Goal: Task Accomplishment & Management: Complete application form

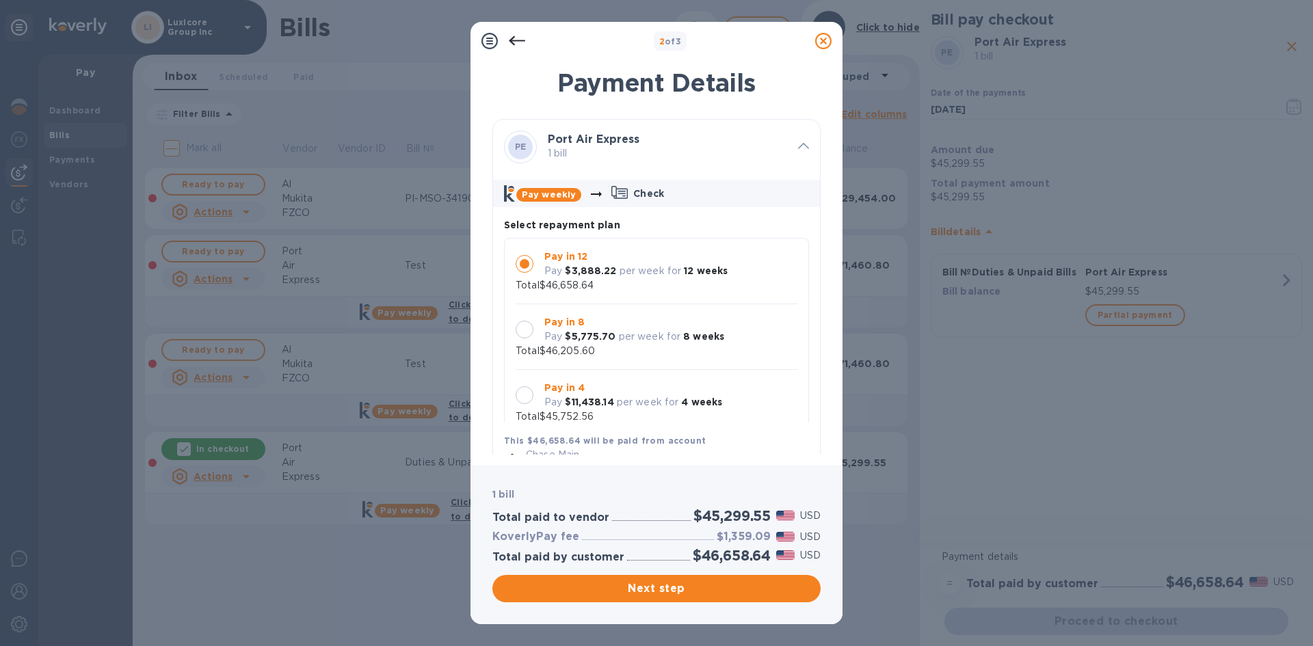
click at [818, 36] on icon at bounding box center [823, 41] width 16 height 16
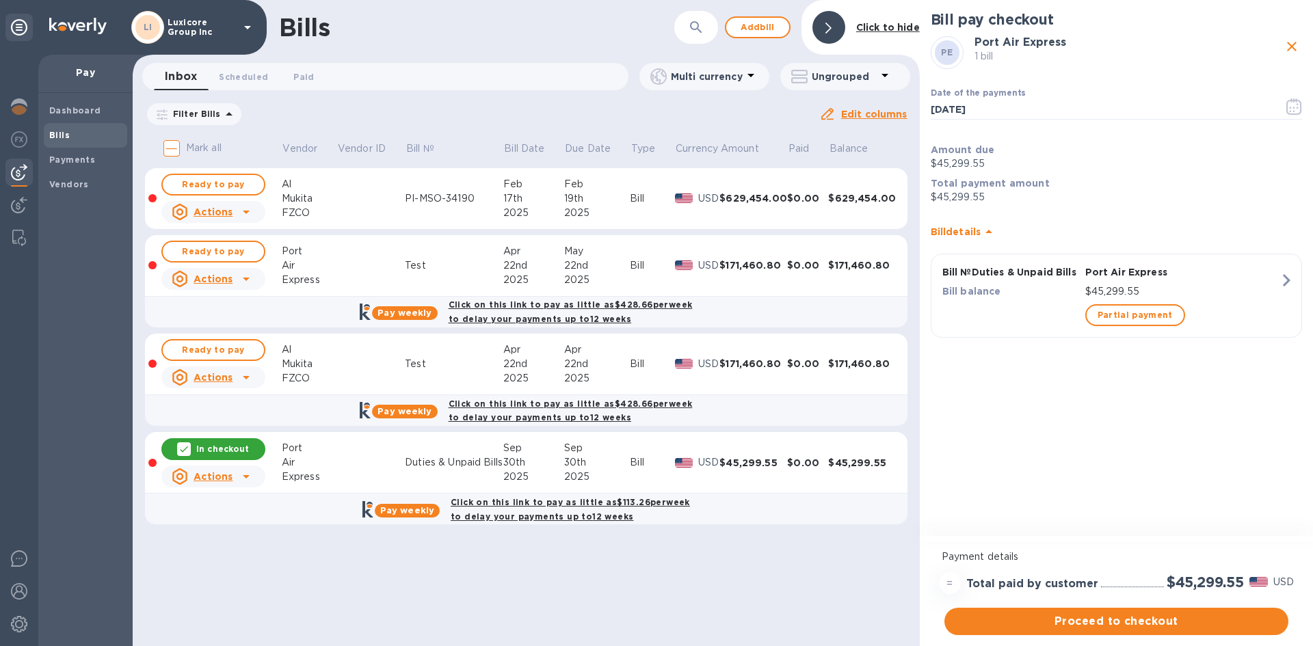
click at [1298, 50] on icon "close" at bounding box center [1291, 46] width 16 height 16
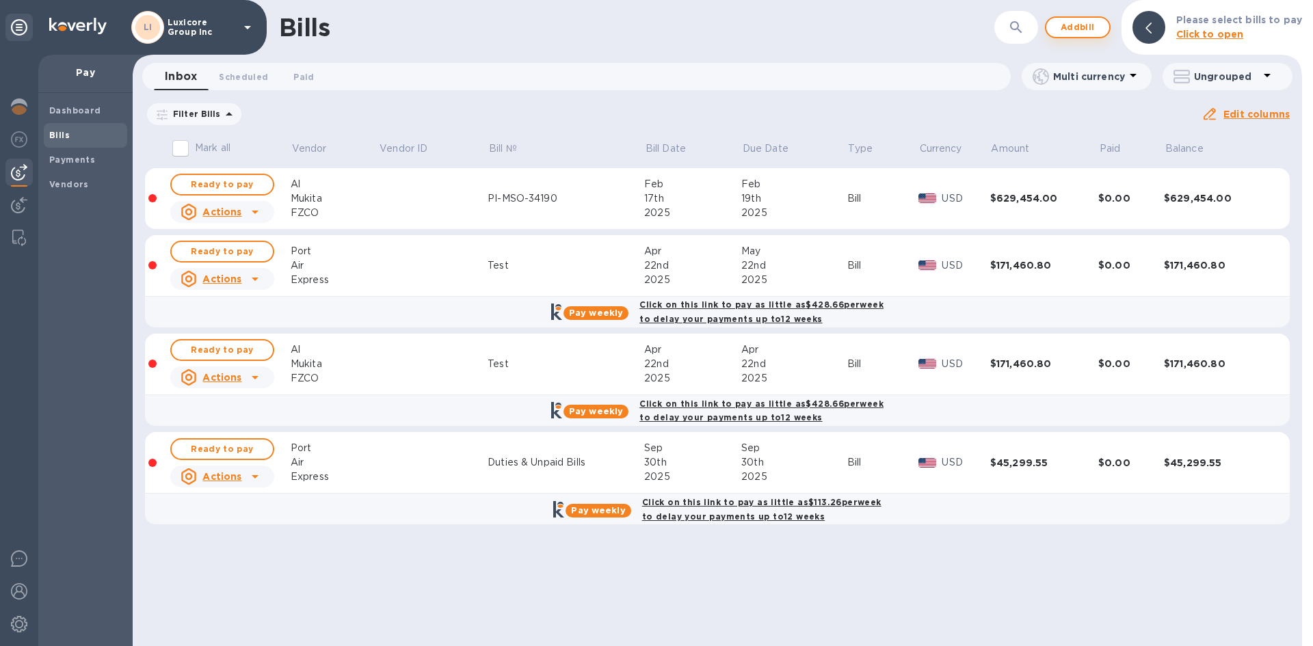
click at [1077, 29] on span "Add bill" at bounding box center [1077, 27] width 41 height 16
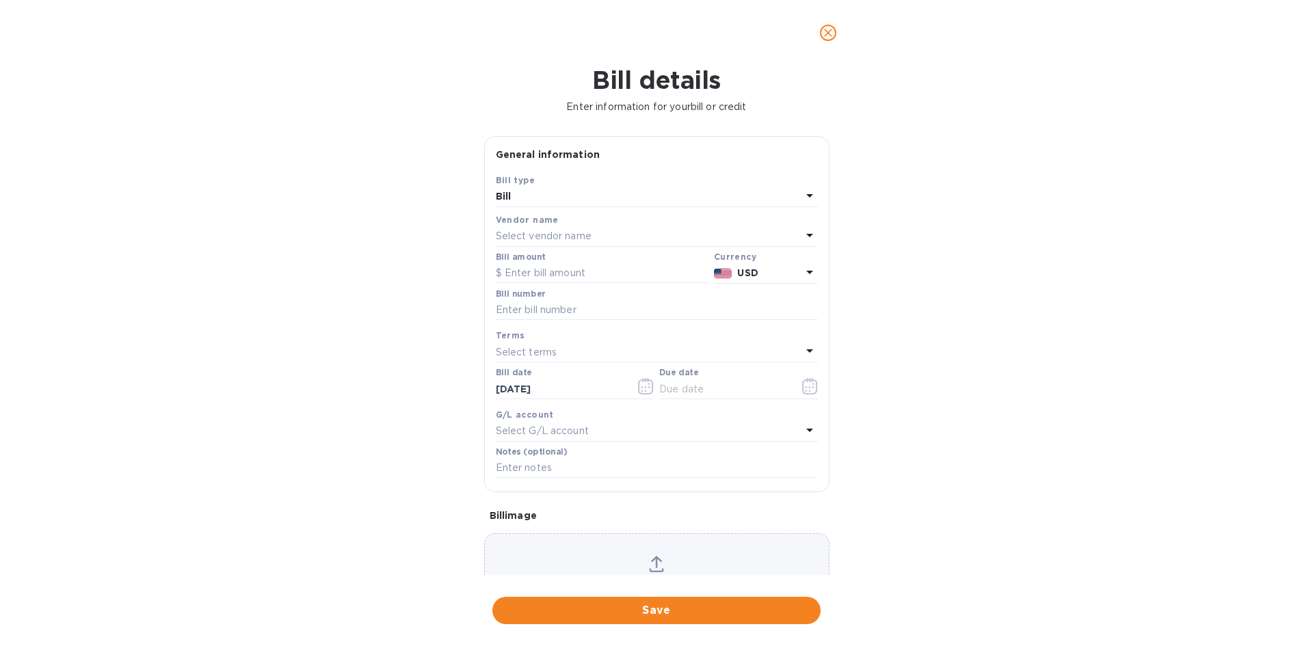
click at [606, 243] on div "Select vendor name" at bounding box center [649, 236] width 306 height 19
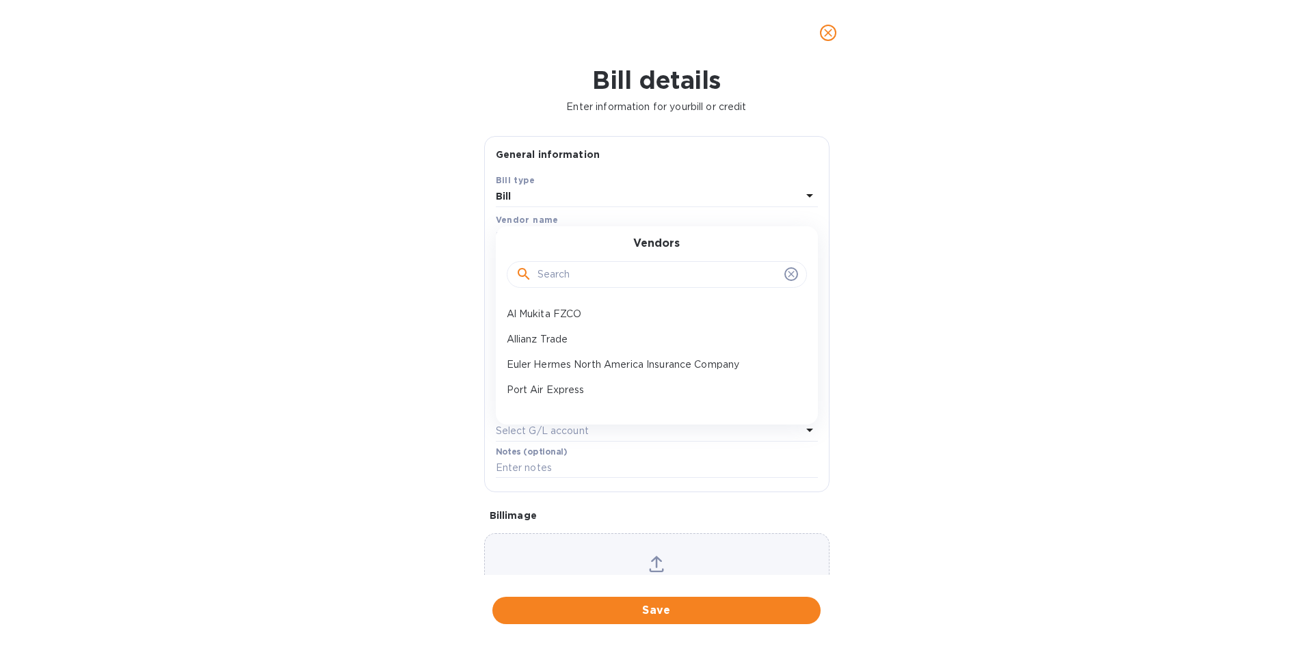
click at [839, 28] on button "close" at bounding box center [827, 32] width 33 height 33
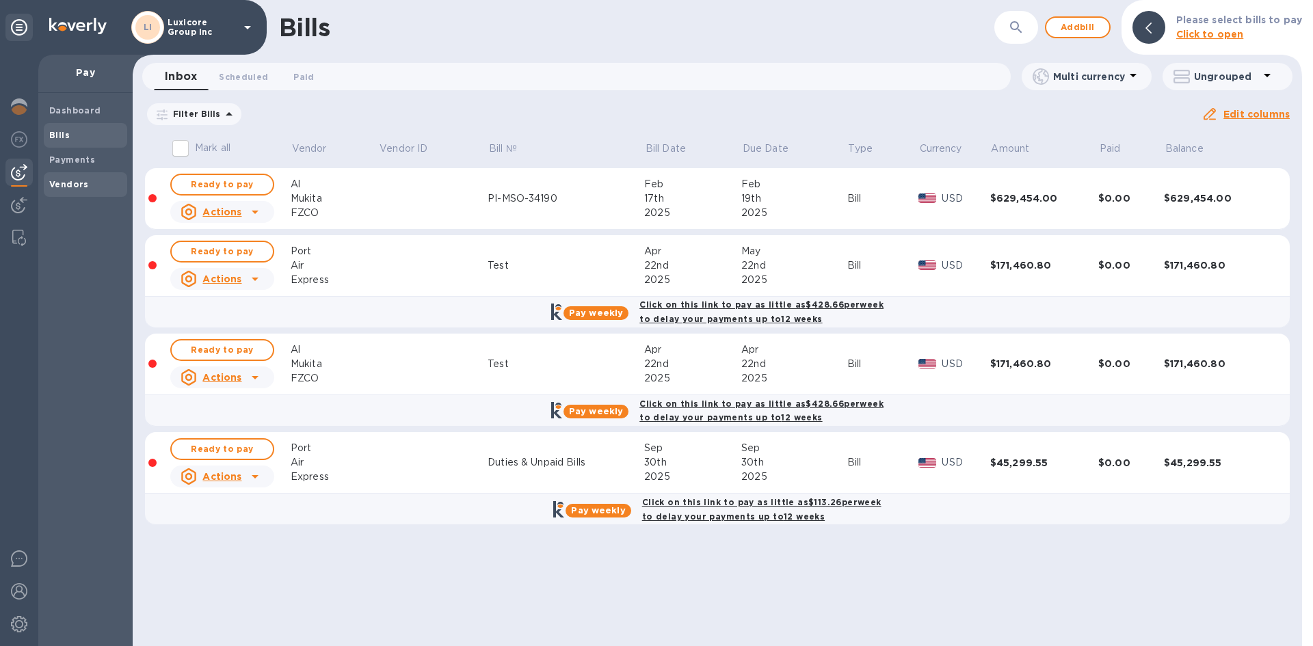
click at [89, 188] on span "Vendors" at bounding box center [85, 185] width 72 height 14
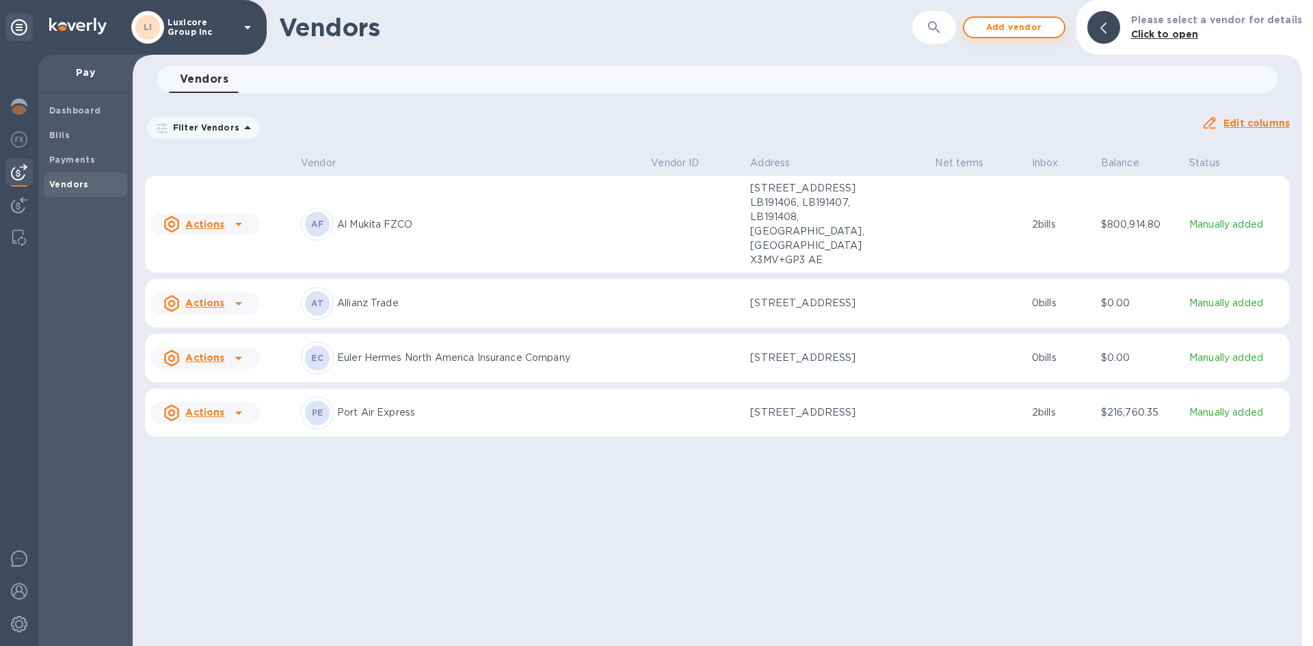
click at [1025, 27] on span "Add vendor" at bounding box center [1014, 27] width 78 height 16
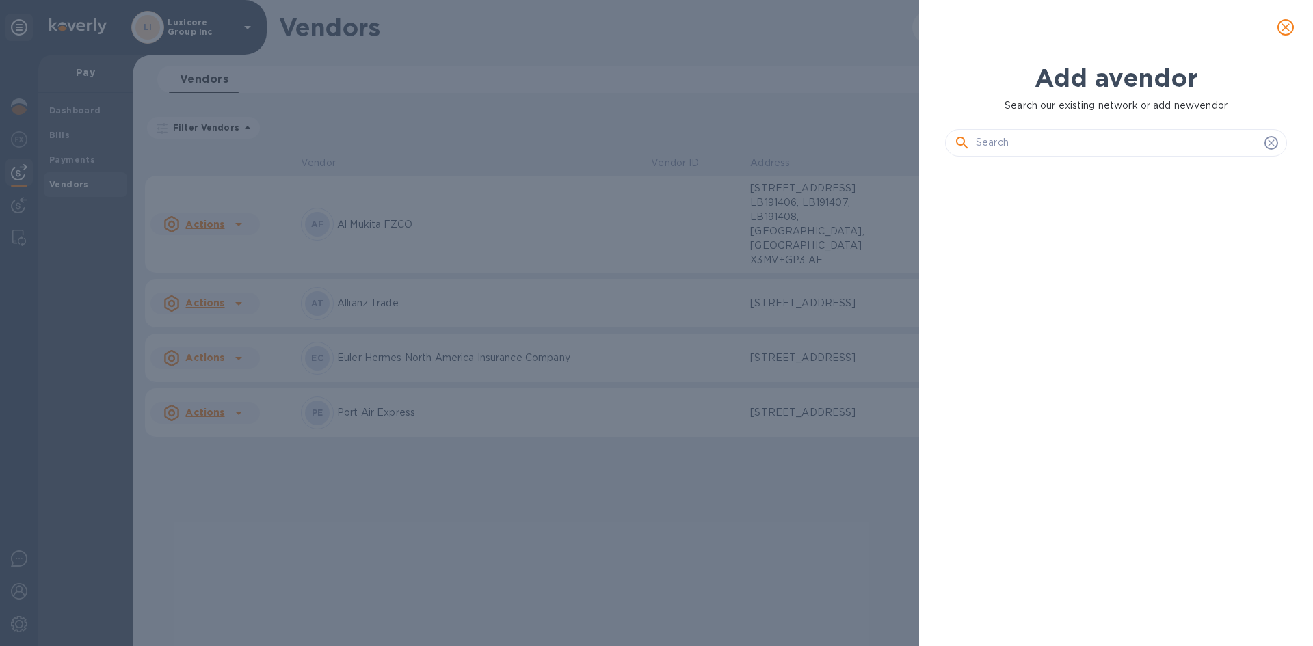
scroll to position [432, 347]
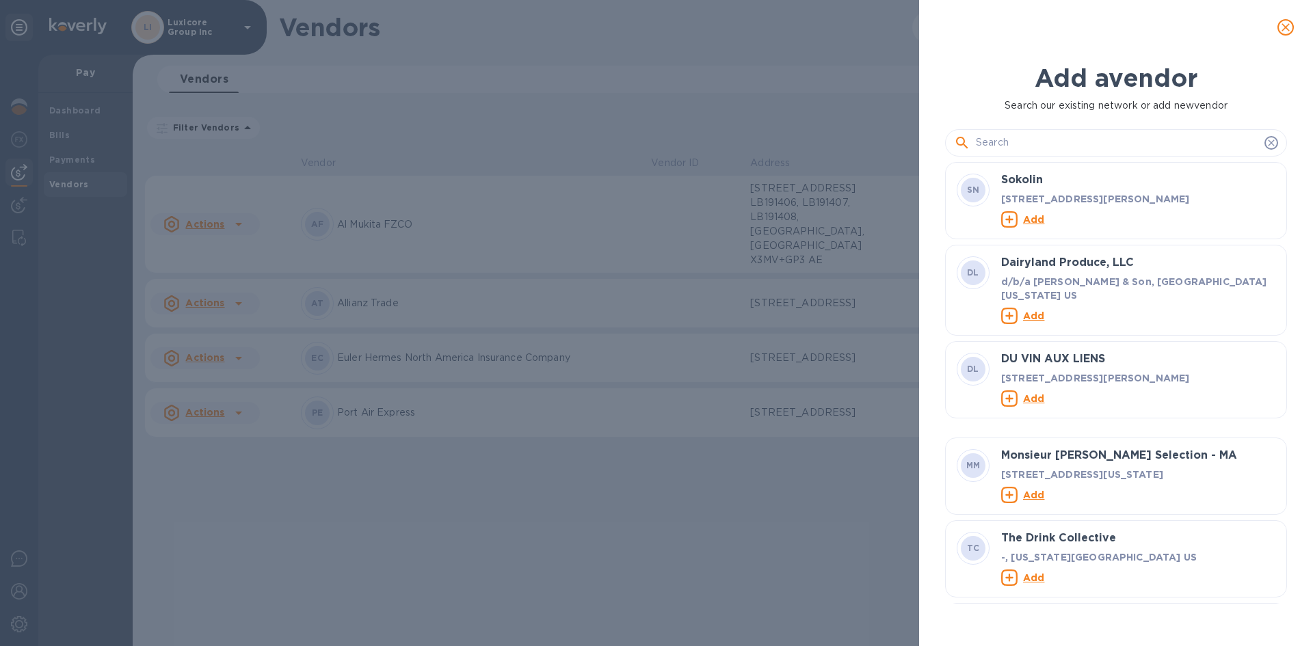
click at [991, 148] on input "text" at bounding box center [1117, 143] width 283 height 21
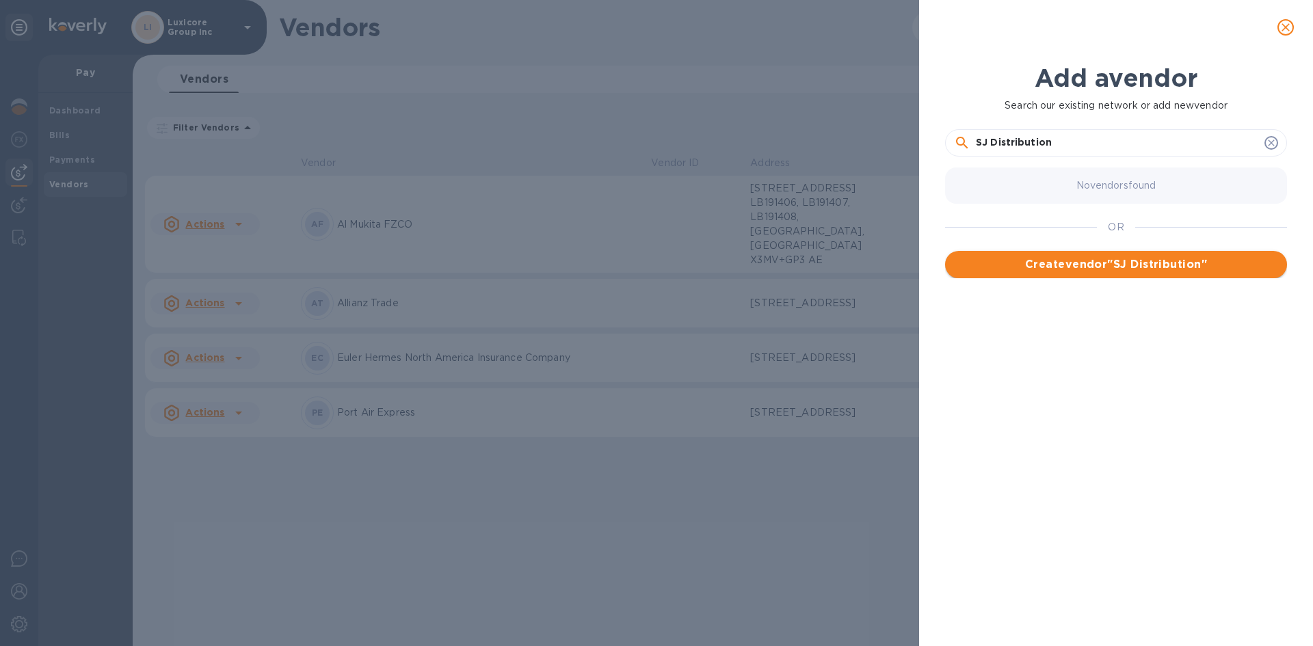
type input "SJ Distribution"
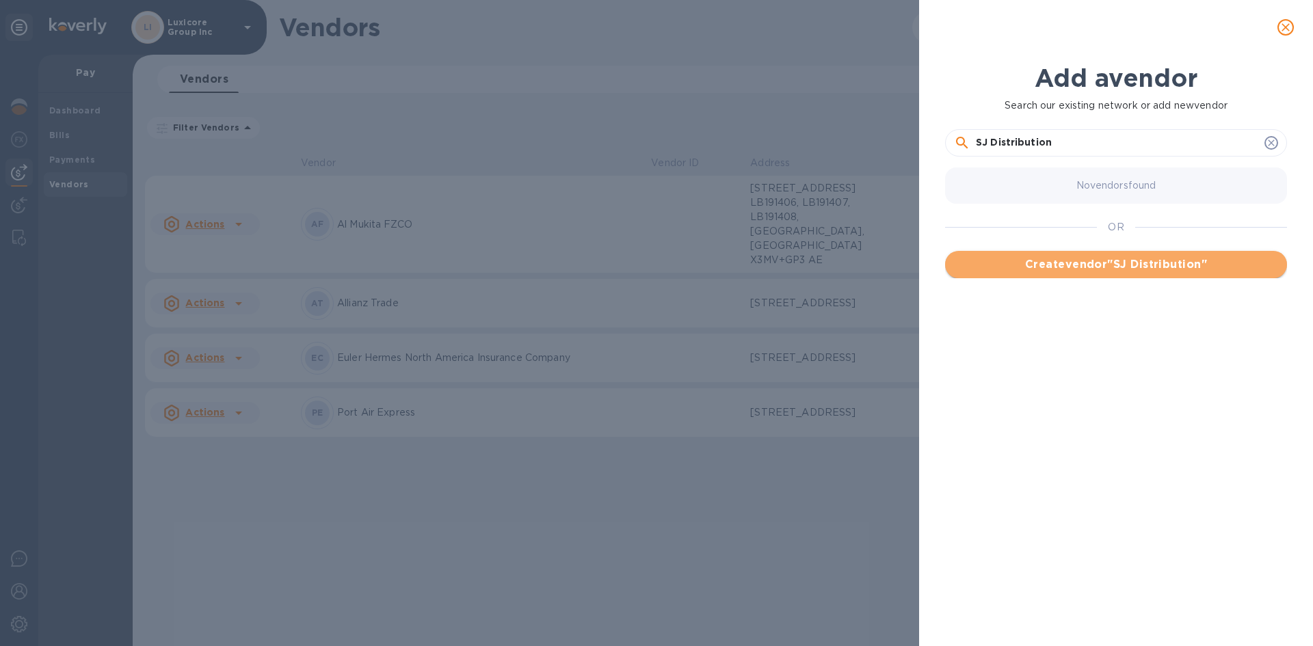
click at [1038, 256] on button "Create vendor " SJ Distribution "" at bounding box center [1116, 264] width 342 height 27
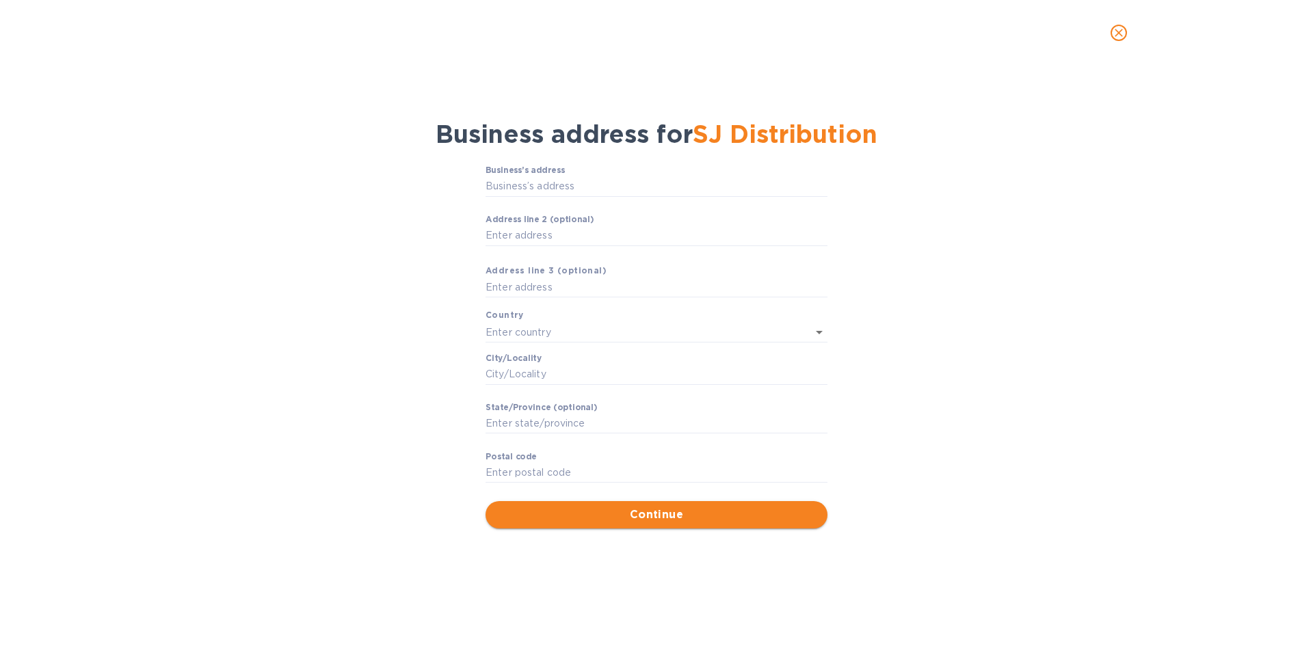
click at [647, 520] on span "Continue" at bounding box center [656, 515] width 320 height 16
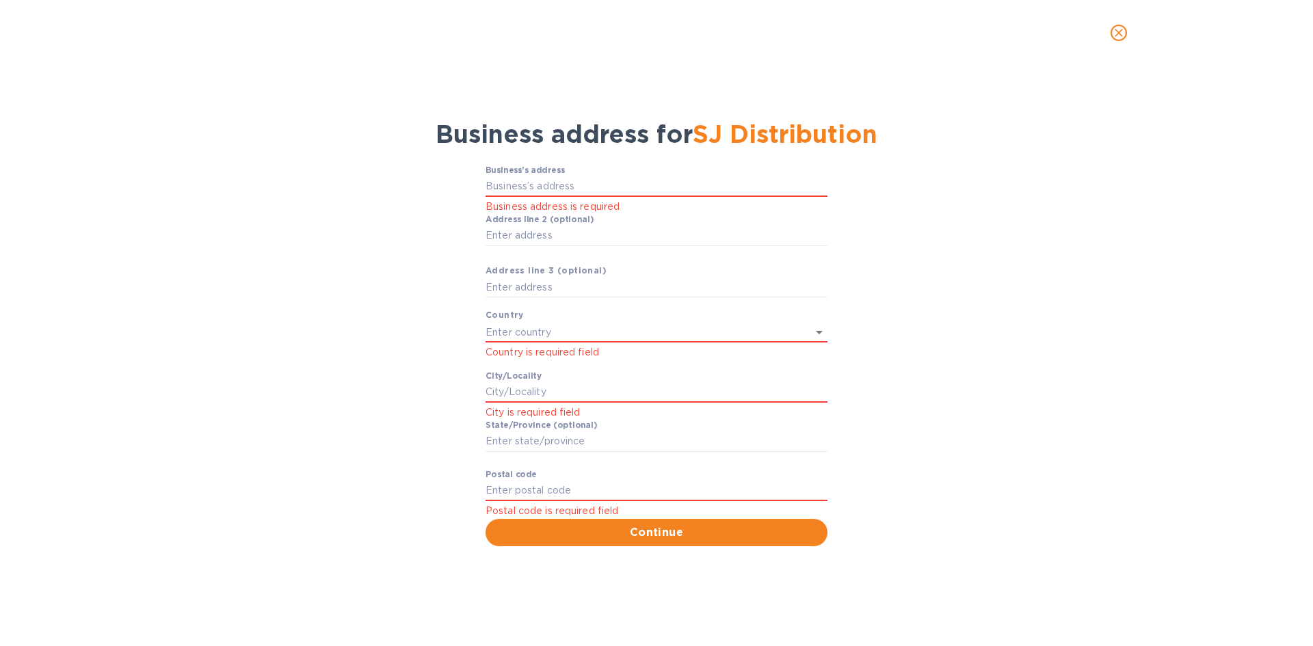
click at [599, 176] on div "Business’s аddress Business address is required" at bounding box center [656, 189] width 342 height 49
click at [594, 178] on input "Business’s аddress" at bounding box center [656, 186] width 342 height 21
paste input "[STREET_ADDRESS] [GEOGRAPHIC_DATA], NY 11206"
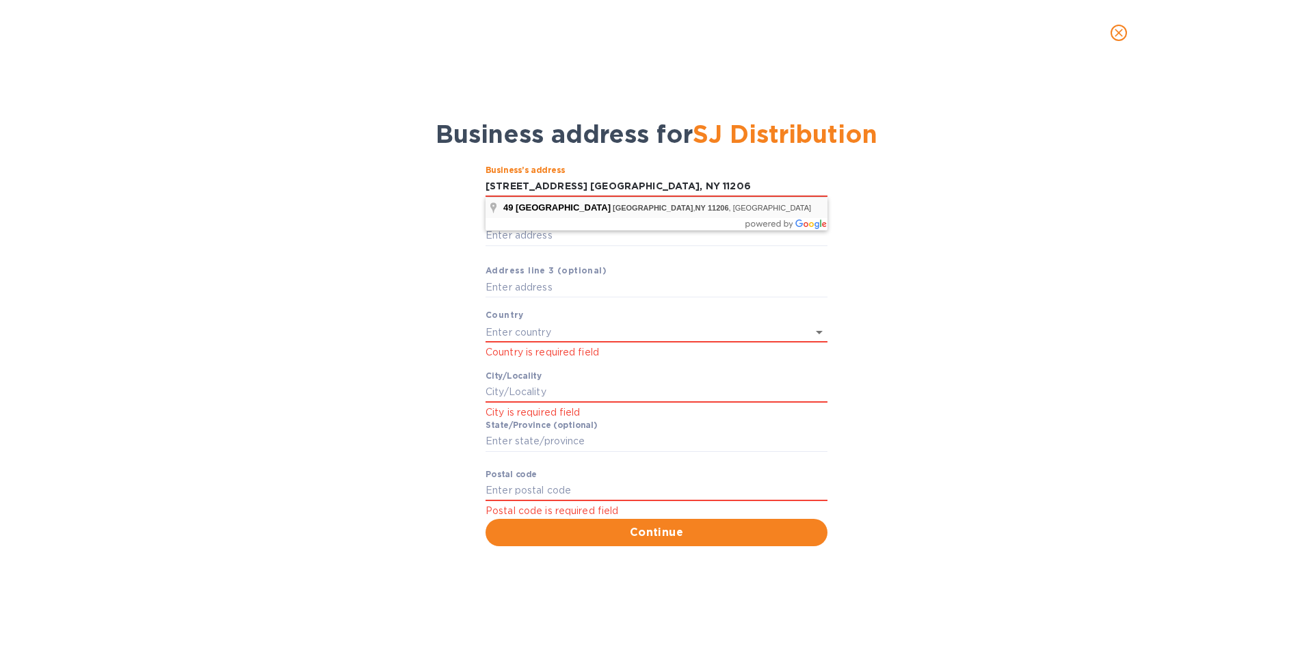
type input "[STREET_ADDRESS]"
type input "[GEOGRAPHIC_DATA]"
type input "NY"
type input "11206"
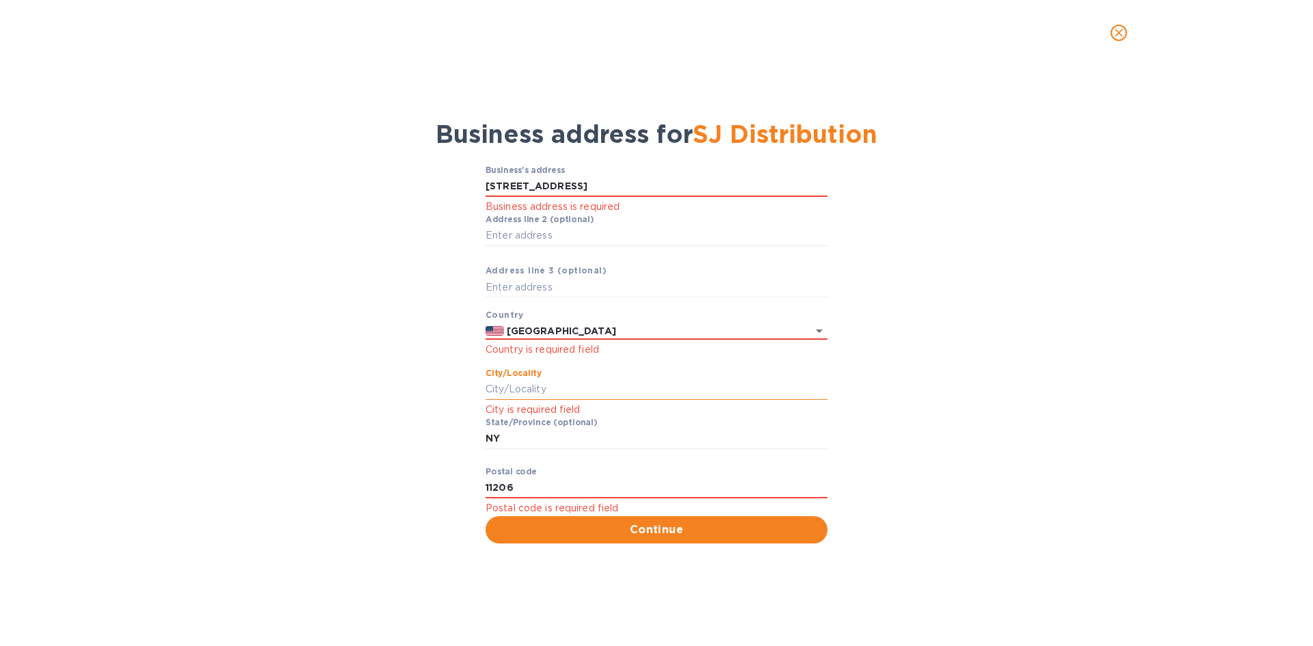
click at [565, 385] on input "Сity/Locаlity" at bounding box center [656, 389] width 342 height 21
type input "[GEOGRAPHIC_DATA]"
click at [569, 524] on span "Continue" at bounding box center [656, 530] width 320 height 16
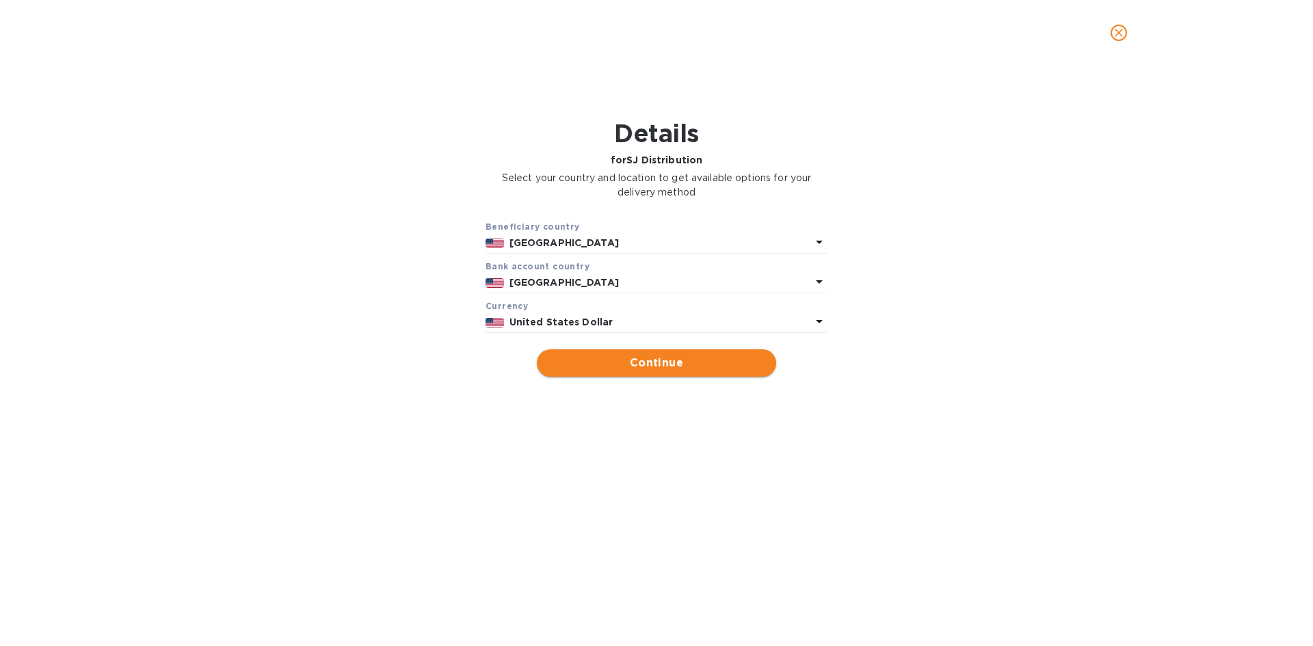
click at [611, 375] on button "Continue" at bounding box center [656, 362] width 239 height 27
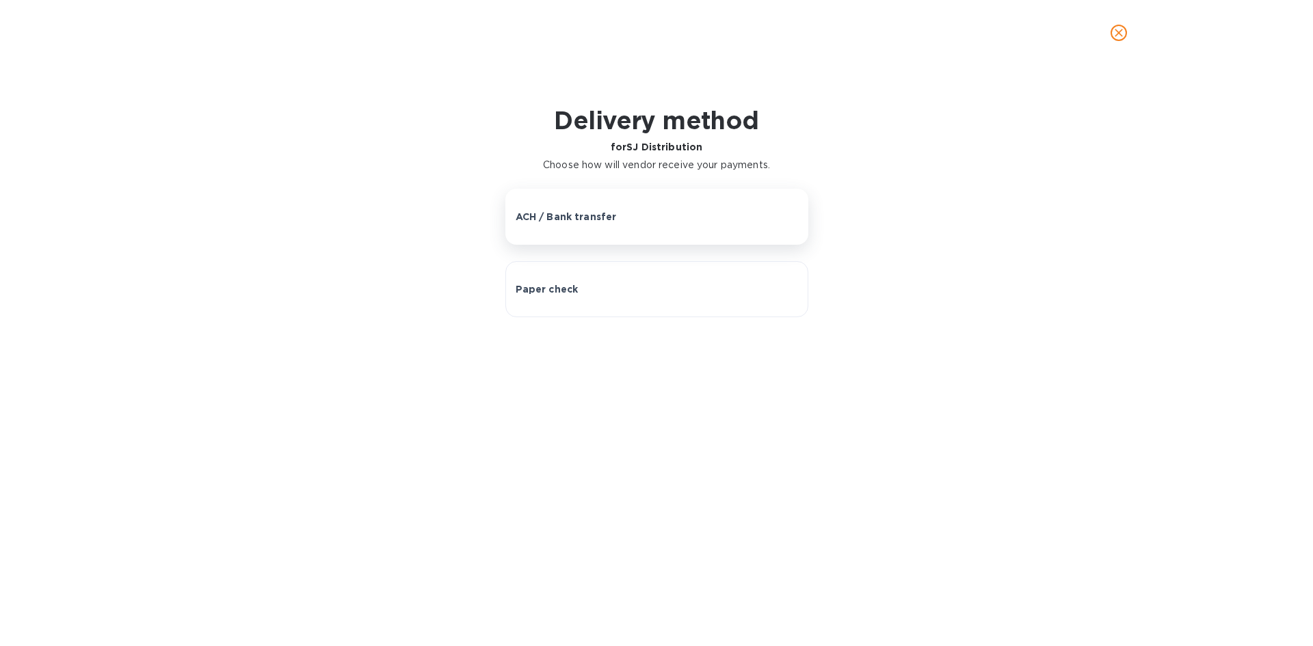
click at [618, 217] on div "ACH / Bank transfer" at bounding box center [656, 217] width 282 height 14
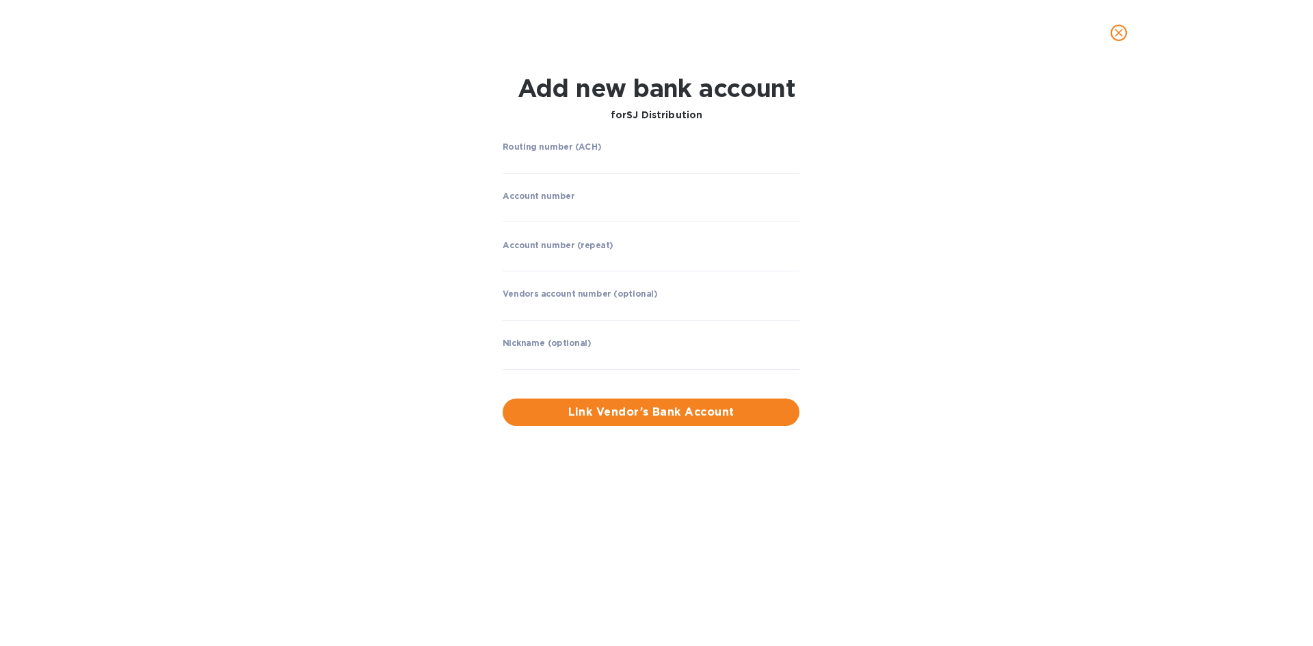
click at [619, 176] on p "​" at bounding box center [650, 184] width 297 height 16
click at [620, 159] on input "string" at bounding box center [650, 163] width 297 height 21
click at [541, 203] on input "string" at bounding box center [650, 212] width 297 height 21
type input "500429489"
click at [576, 160] on input "string" at bounding box center [650, 163] width 297 height 21
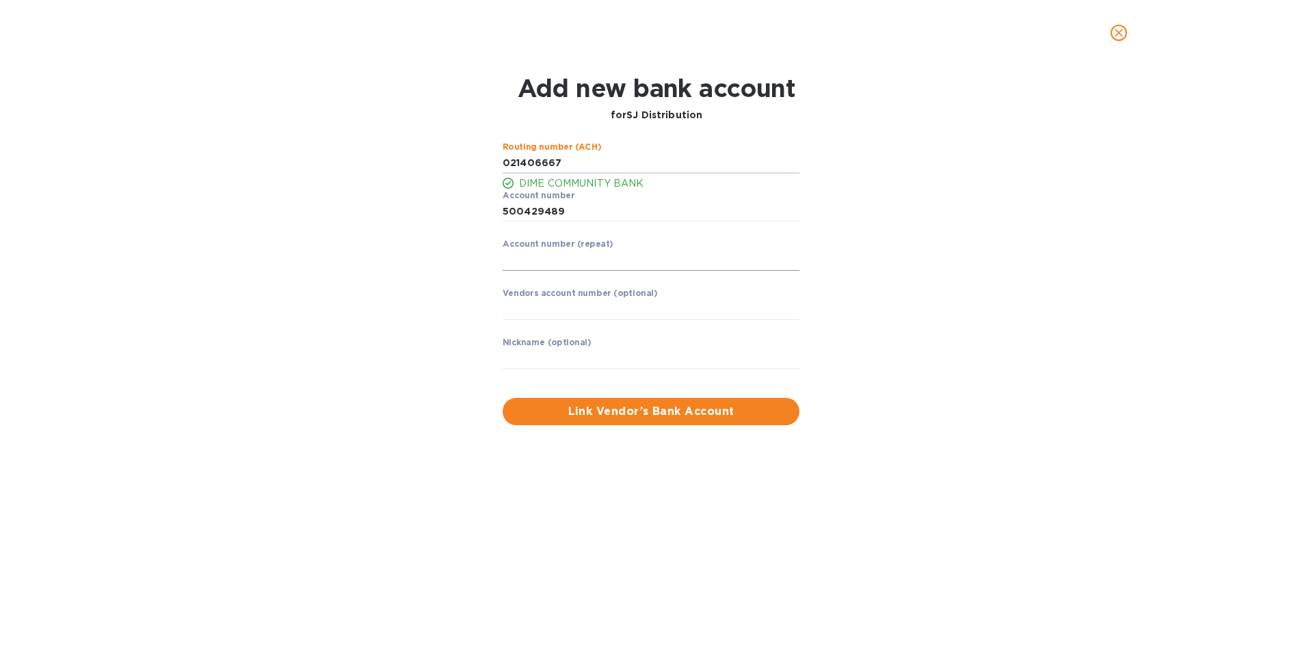
type input "021406667"
click at [575, 264] on input "string" at bounding box center [650, 260] width 297 height 21
click at [600, 280] on p "​" at bounding box center [650, 281] width 297 height 16
click at [627, 417] on span "Link Vendor’s Bank Account" at bounding box center [650, 411] width 275 height 16
drag, startPoint x: 581, startPoint y: 261, endPoint x: 453, endPoint y: 245, distance: 129.5
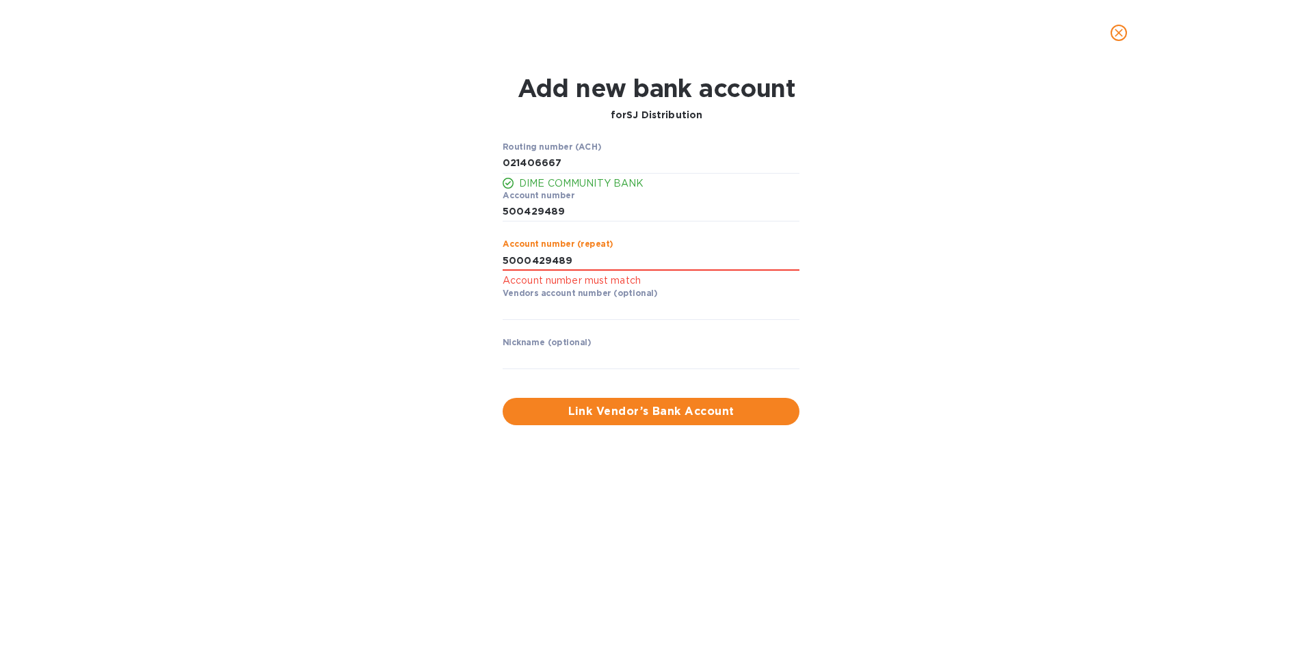
click at [453, 245] on div "Routing number (ACH) DIME COMMUNITY BANK Account number ​ Account number (repea…" at bounding box center [655, 283] width 851 height 299
type input "5000"
click at [525, 209] on input "string" at bounding box center [650, 212] width 297 height 21
type input "5000429489"
click at [552, 261] on input "string" at bounding box center [650, 260] width 297 height 21
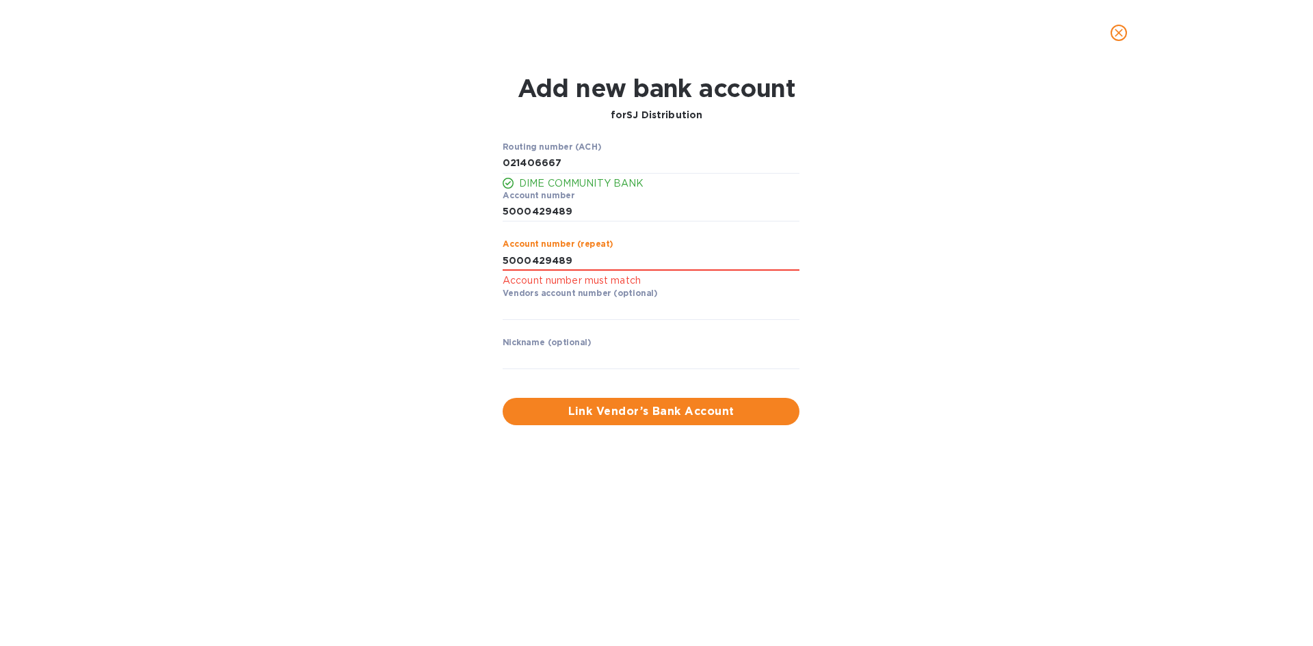
type input "5000429489"
click at [663, 243] on div "Account number (repeat) Account number must match" at bounding box center [650, 263] width 297 height 49
click at [647, 219] on input "string" at bounding box center [650, 212] width 297 height 21
click at [633, 257] on input "string" at bounding box center [650, 260] width 297 height 21
click at [652, 309] on input "text" at bounding box center [650, 309] width 297 height 21
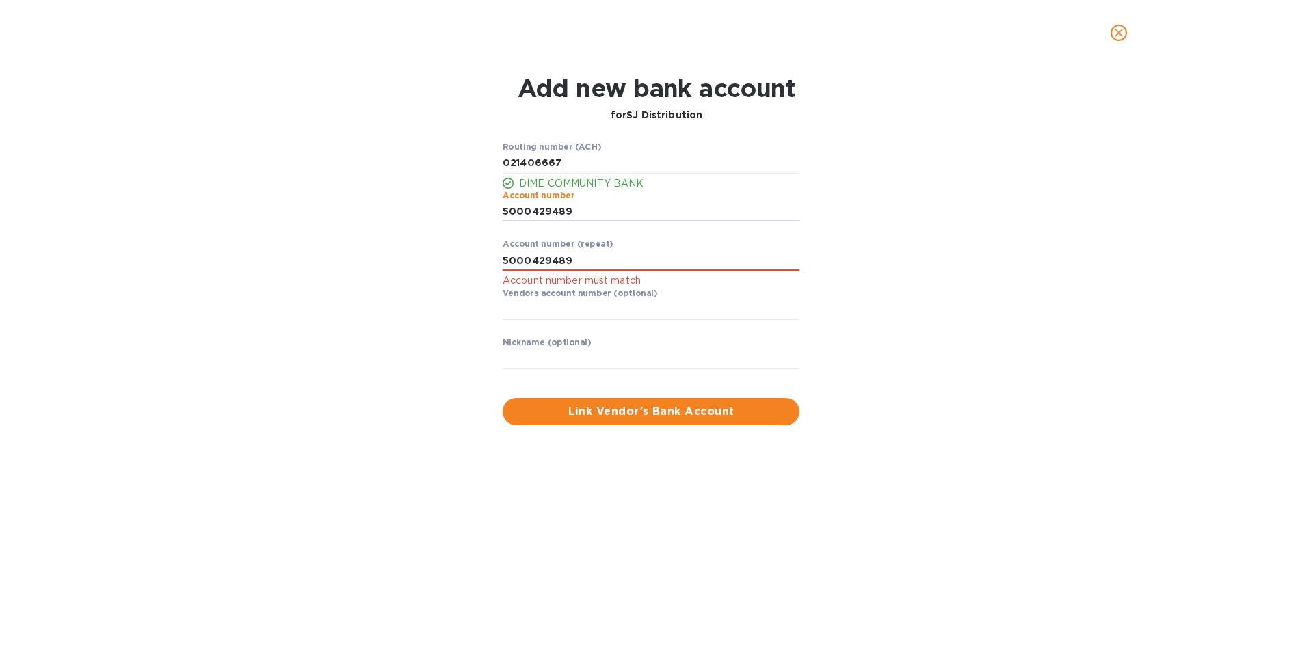
drag, startPoint x: 574, startPoint y: 209, endPoint x: 455, endPoint y: 210, distance: 118.3
click at [455, 210] on div "Routing number (ACH) DIME COMMUNITY BANK Account number ​ Account number (repea…" at bounding box center [655, 283] width 851 height 299
type input "5000429489"
click at [613, 258] on input "string" at bounding box center [650, 260] width 297 height 21
click at [715, 333] on p "​" at bounding box center [650, 330] width 297 height 16
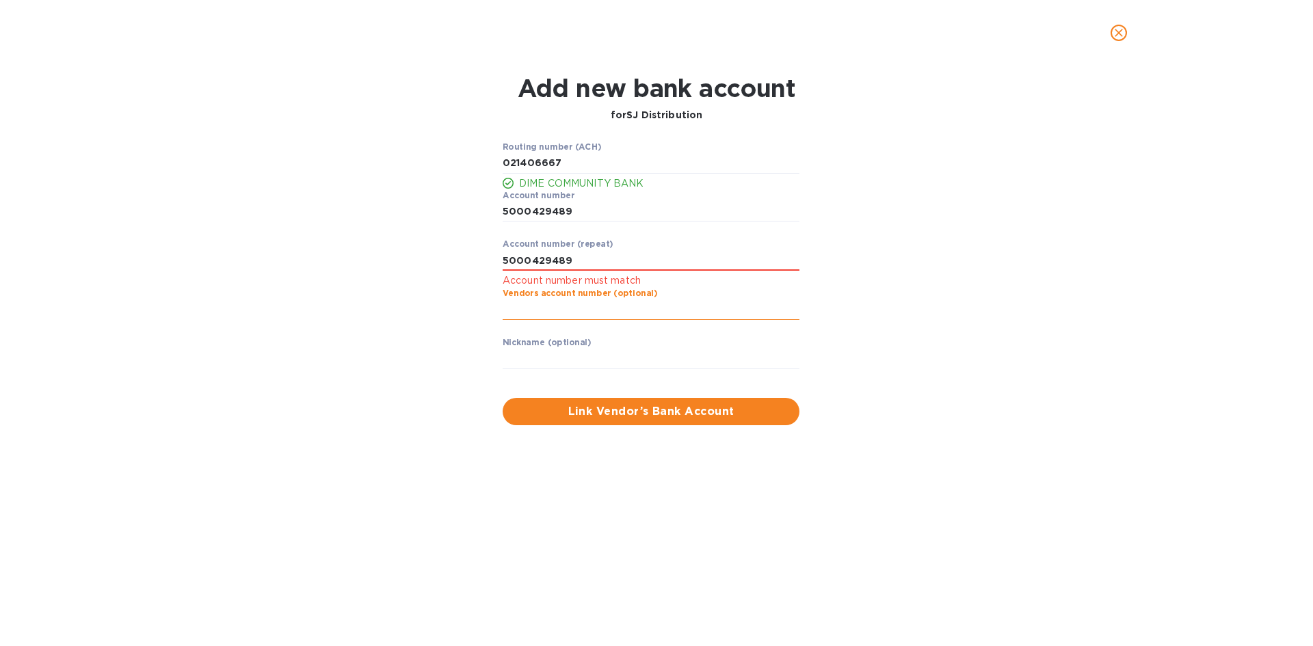
click at [689, 319] on input "text" at bounding box center [650, 309] width 297 height 21
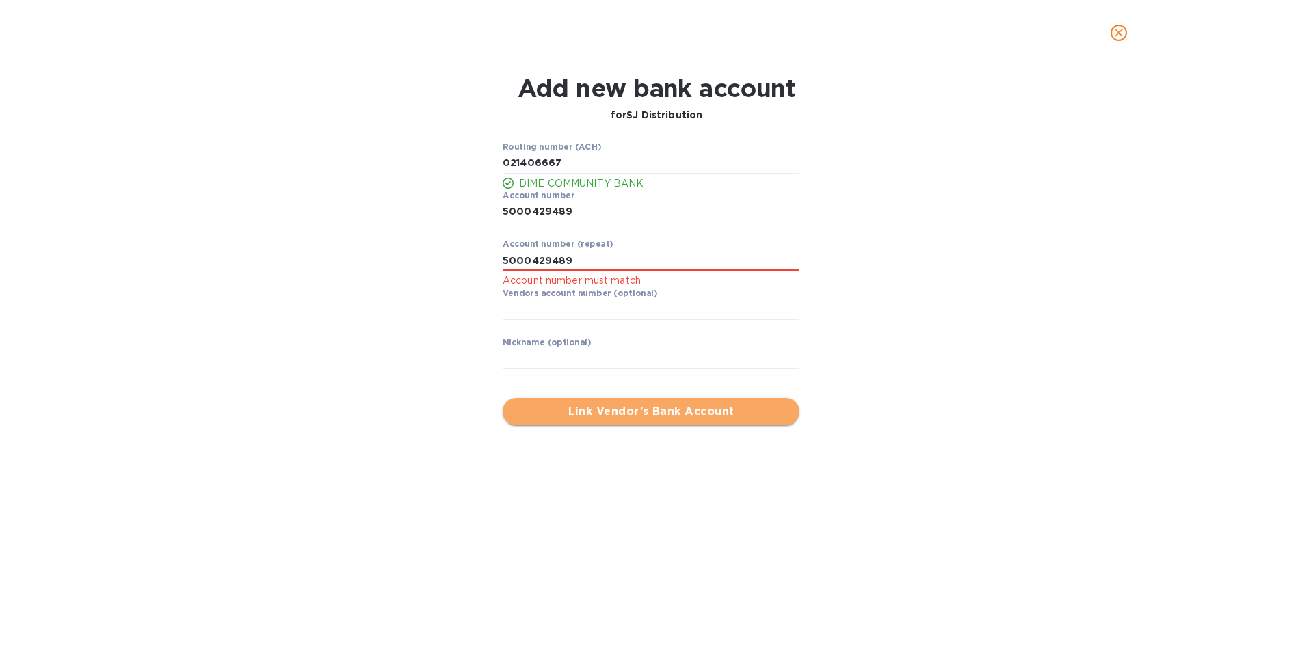
click at [647, 407] on span "Link Vendor’s Bank Account" at bounding box center [650, 411] width 275 height 16
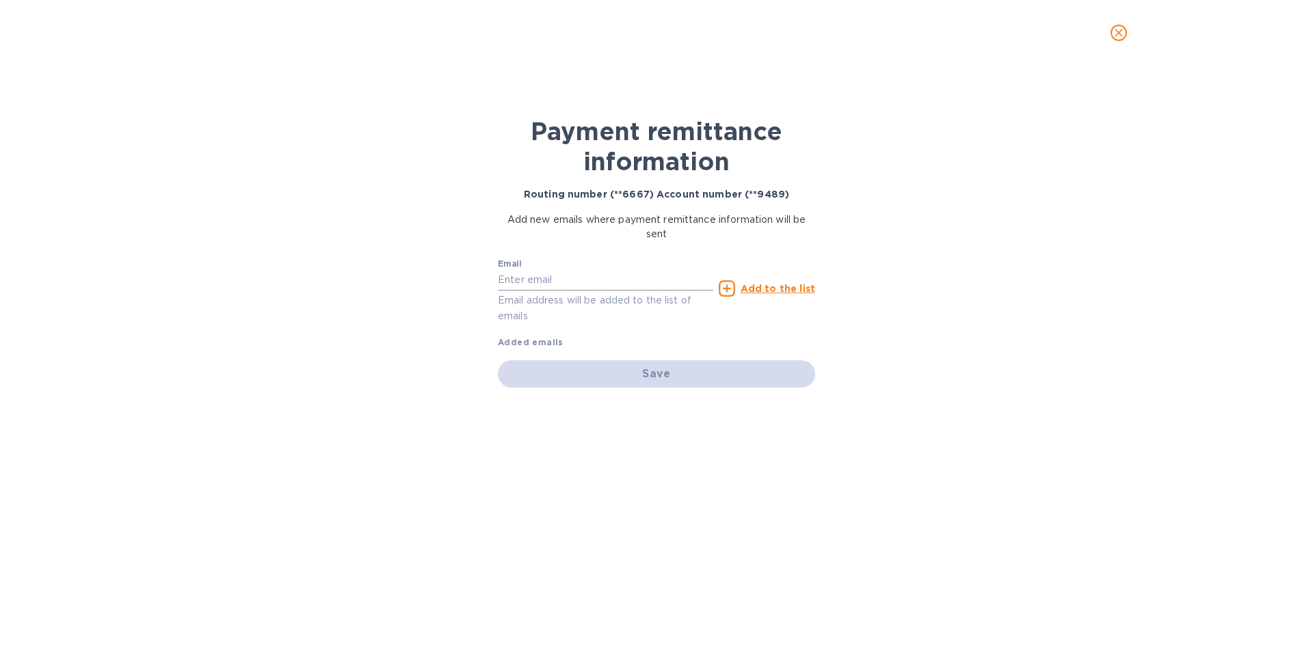
click at [559, 277] on input "text" at bounding box center [605, 280] width 215 height 21
click at [554, 276] on input "text" at bounding box center [605, 280] width 215 height 21
paste input "[EMAIL_ADDRESS][DOMAIN_NAME]"
type input "[EMAIL_ADDRESS][DOMAIN_NAME]"
click at [783, 284] on u "Add to the list" at bounding box center [777, 288] width 75 height 11
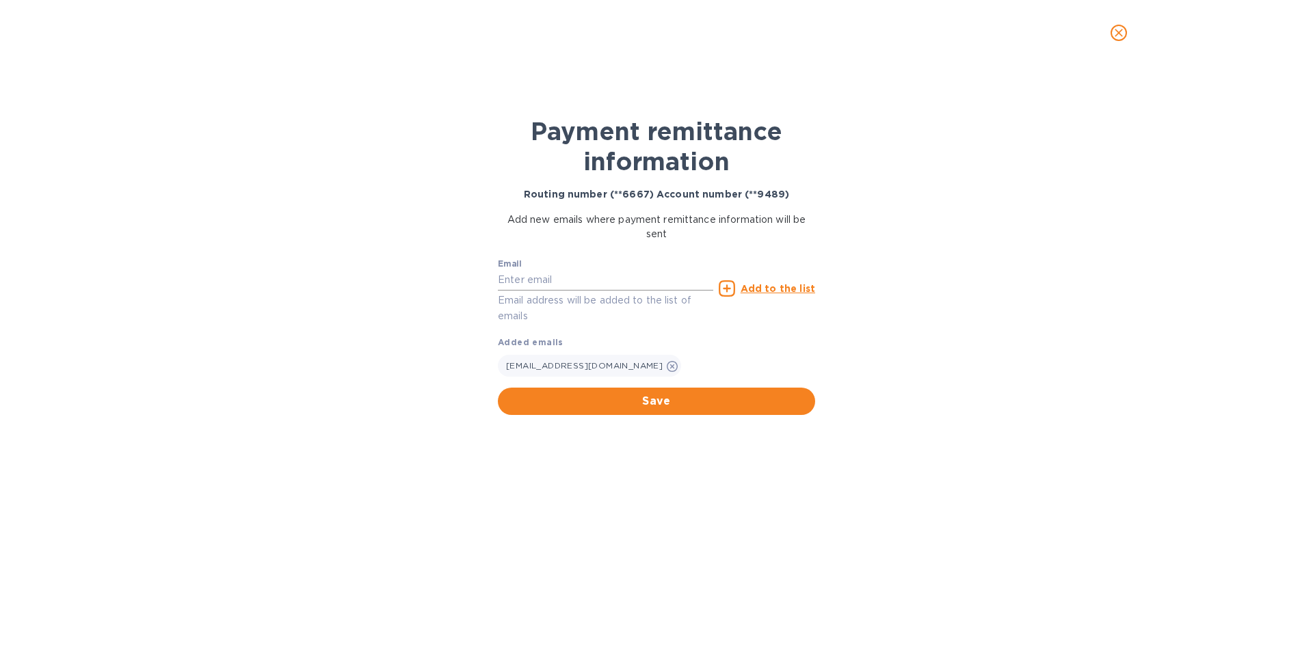
click at [636, 286] on input "text" at bounding box center [605, 280] width 215 height 21
type input "[EMAIL_ADDRESS][DOMAIN_NAME]"
click at [742, 288] on div "Add to the list" at bounding box center [766, 288] width 96 height 16
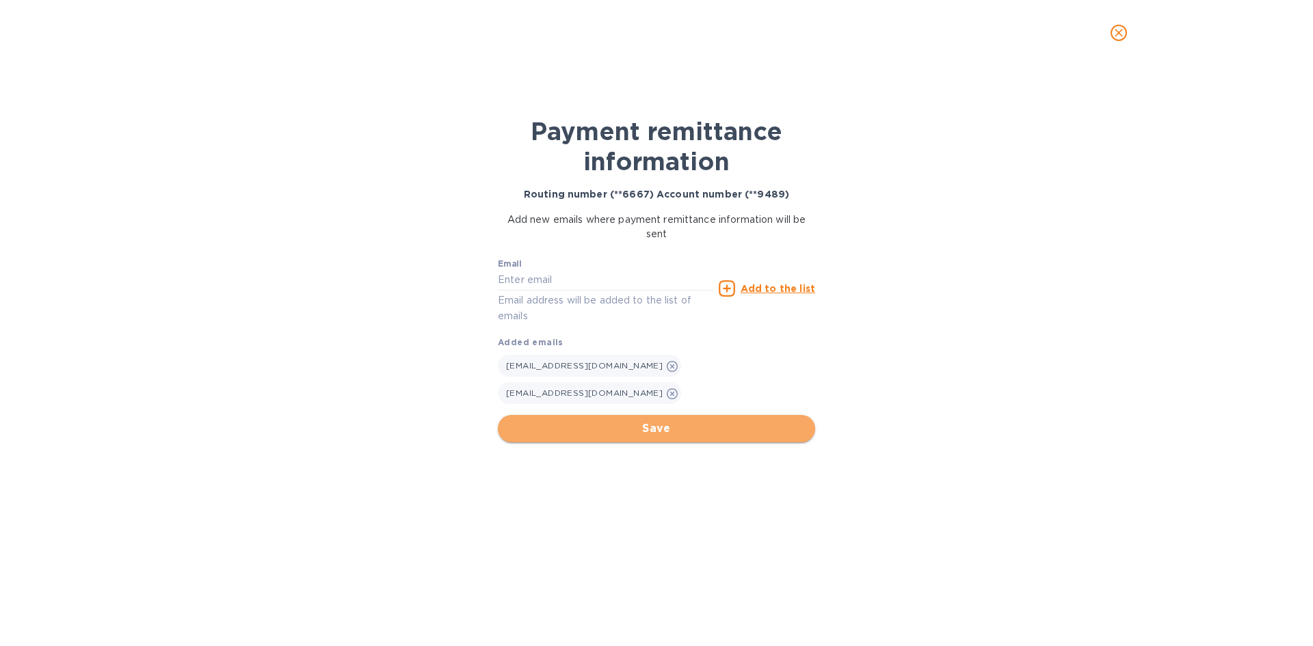
click at [610, 420] on span "Save" at bounding box center [656, 428] width 295 height 16
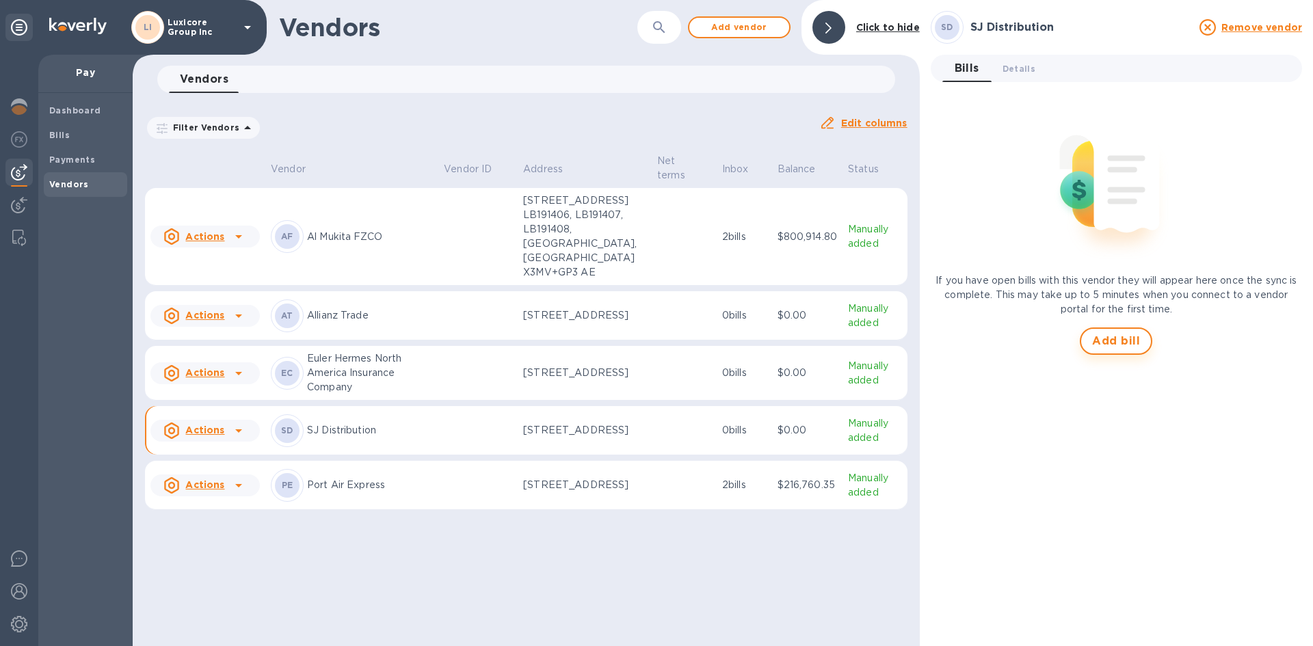
click at [1115, 335] on span "Add bill" at bounding box center [1116, 341] width 48 height 16
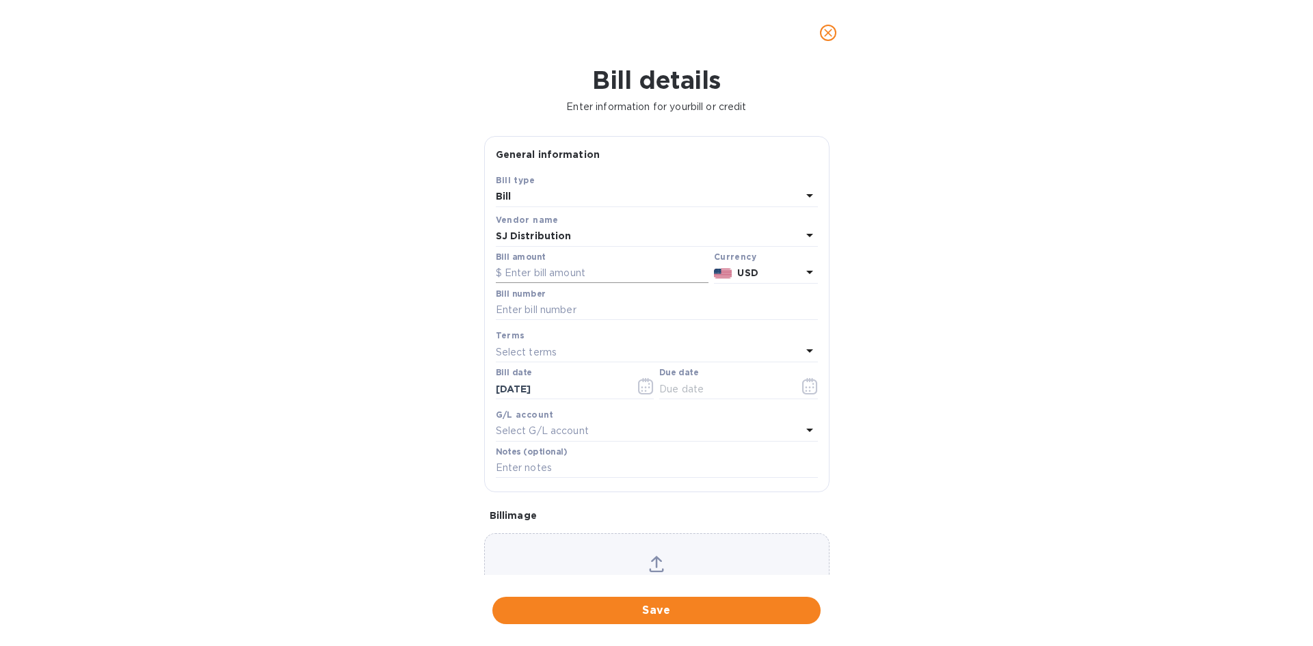
click at [572, 278] on input "text" at bounding box center [602, 273] width 213 height 21
click at [589, 269] on input "text" at bounding box center [602, 273] width 213 height 21
click at [550, 275] on input "text" at bounding box center [602, 273] width 213 height 21
type input "49,680"
click at [582, 297] on div "Bill number" at bounding box center [657, 304] width 322 height 31
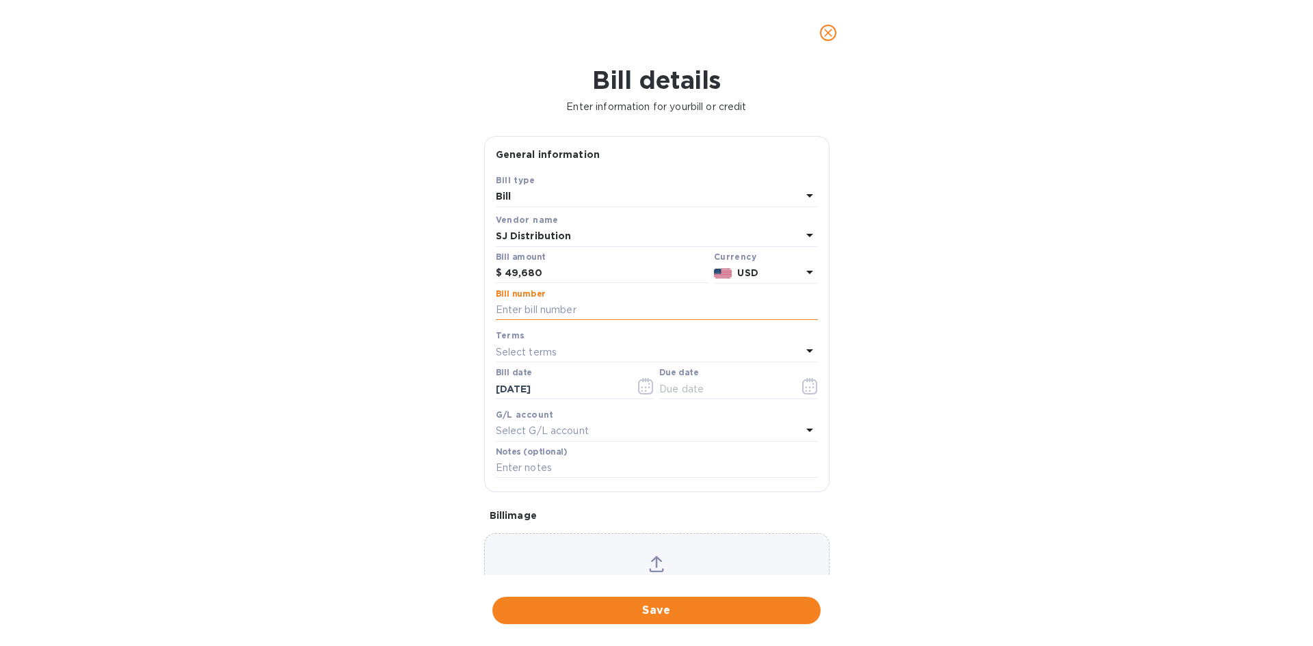
click at [576, 303] on input "text" at bounding box center [657, 310] width 322 height 21
paste input "CZBRM9708"
type input "CZBRM9708"
click at [565, 349] on div "Select terms" at bounding box center [649, 351] width 306 height 19
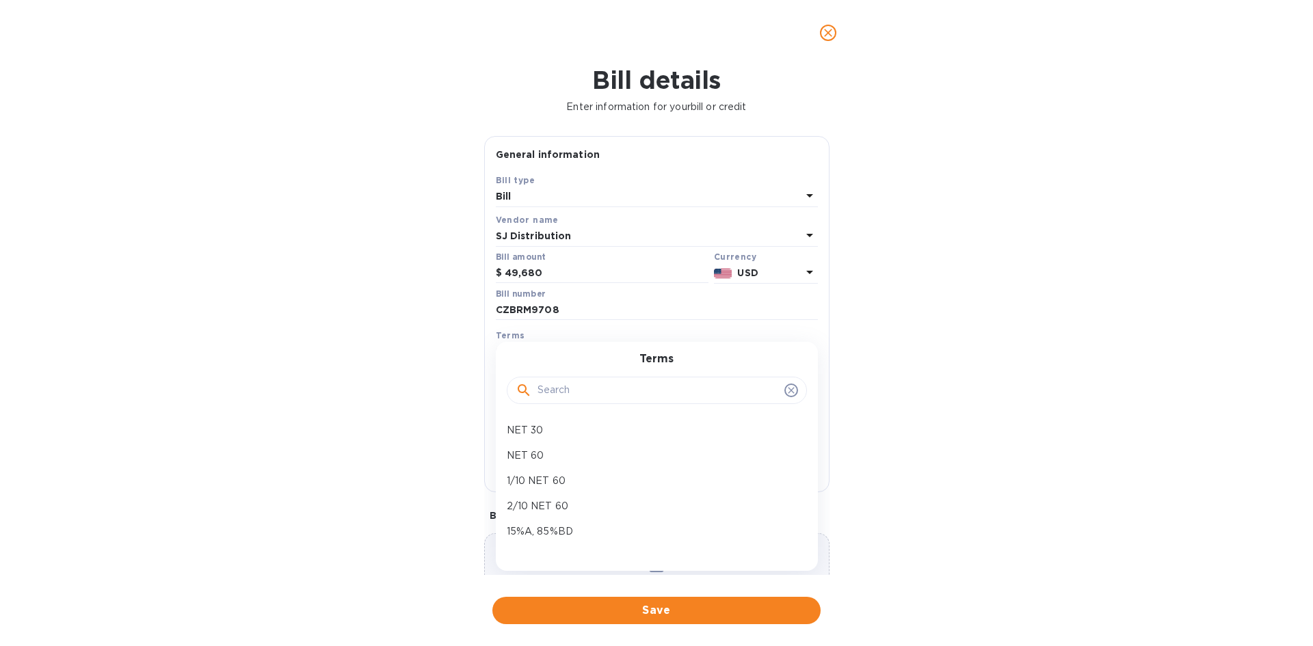
click at [446, 341] on div "Bill details Enter information for your bill or credit General information Save…" at bounding box center [656, 356] width 1313 height 580
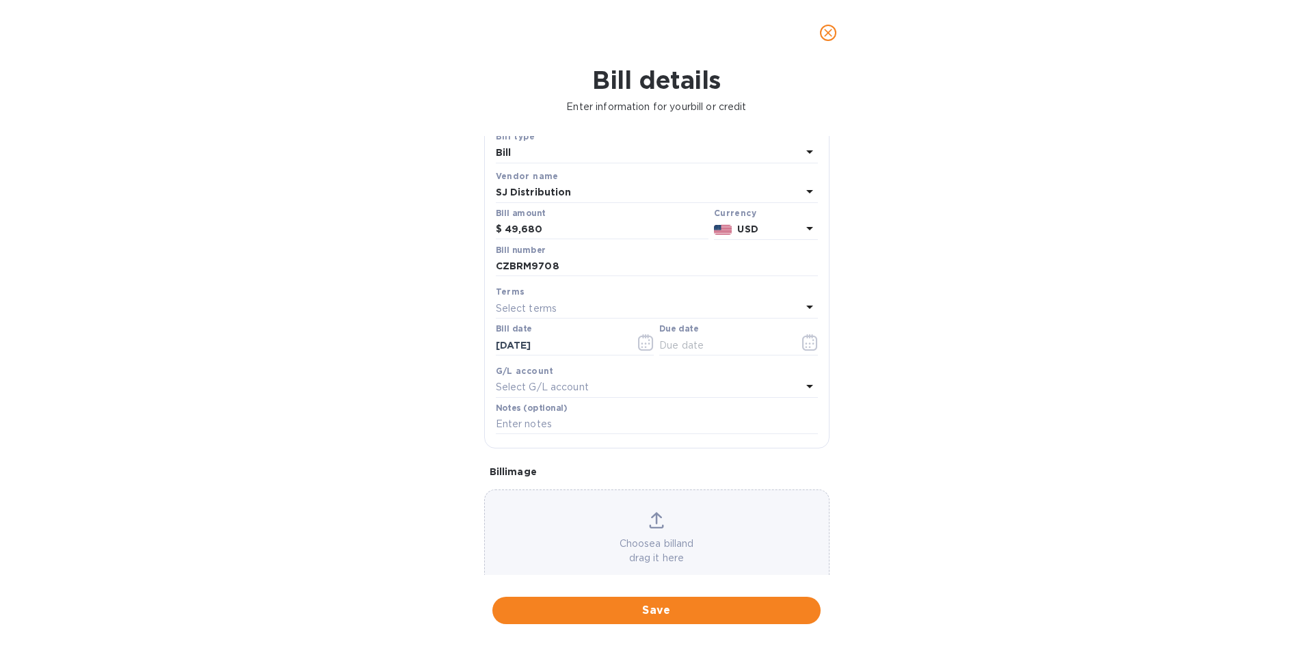
scroll to position [68, 0]
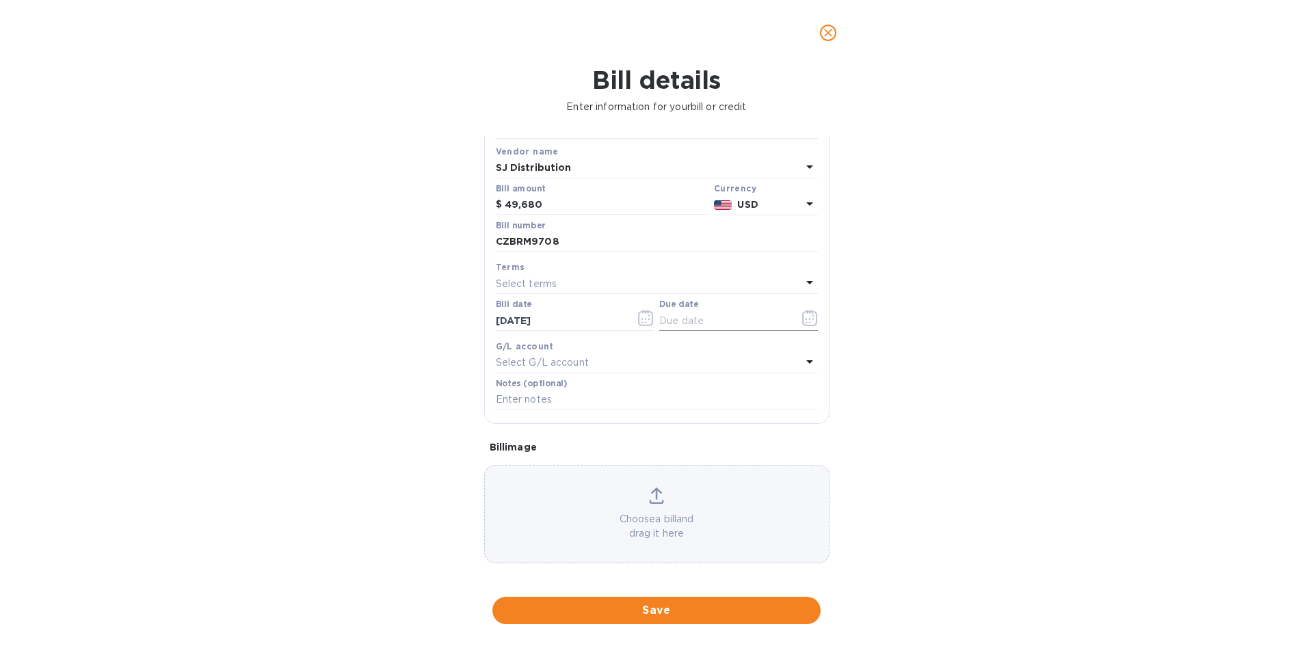
click at [730, 326] on input "text" at bounding box center [723, 320] width 129 height 21
type input "[DATE]"
click at [675, 606] on span "Save" at bounding box center [656, 610] width 306 height 16
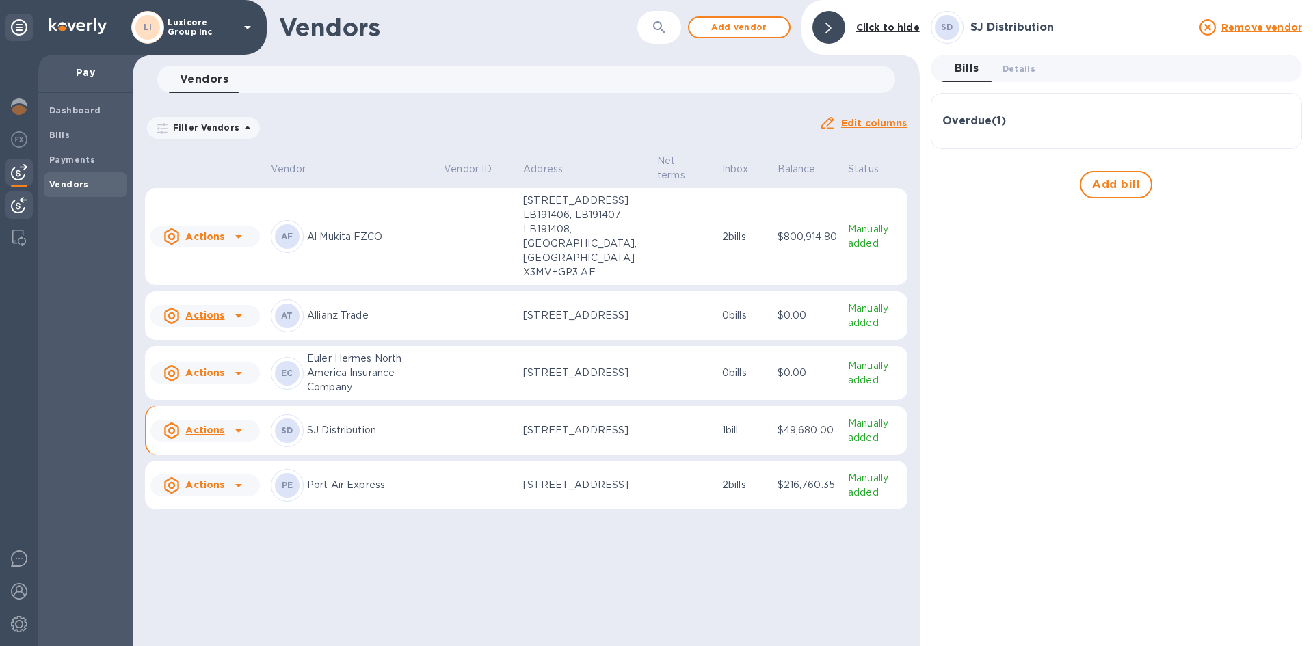
click at [22, 208] on img at bounding box center [19, 205] width 16 height 16
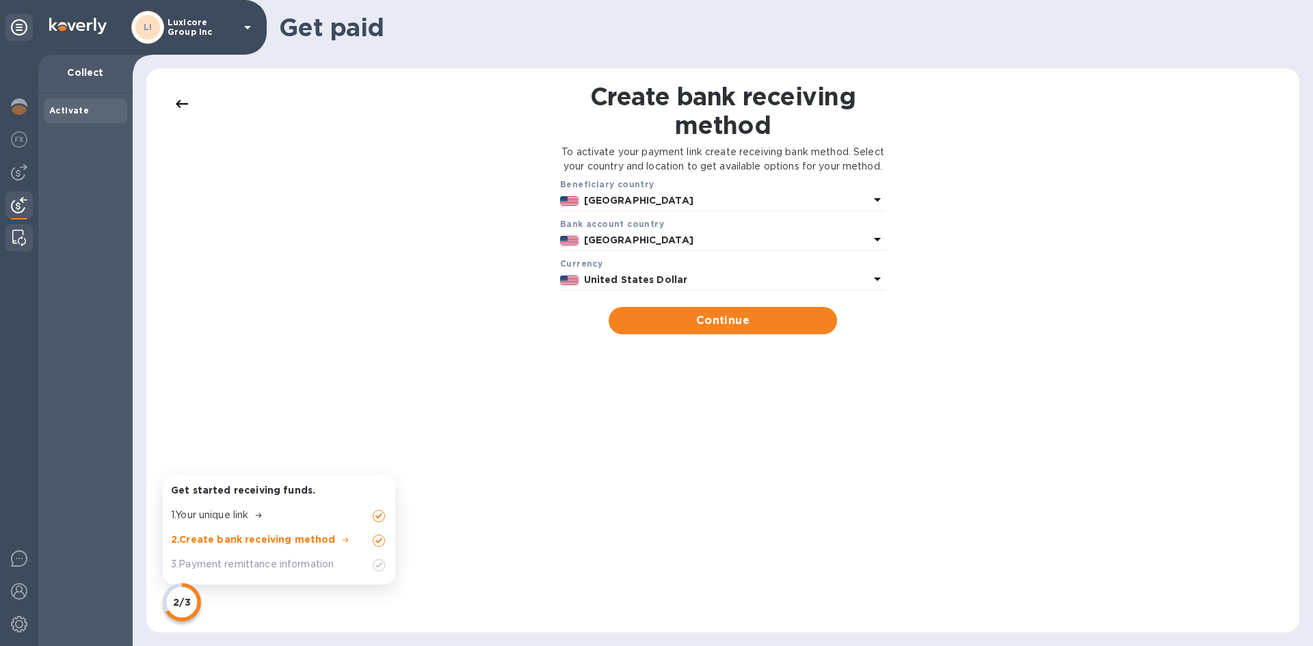
click at [19, 241] on img at bounding box center [19, 238] width 14 height 16
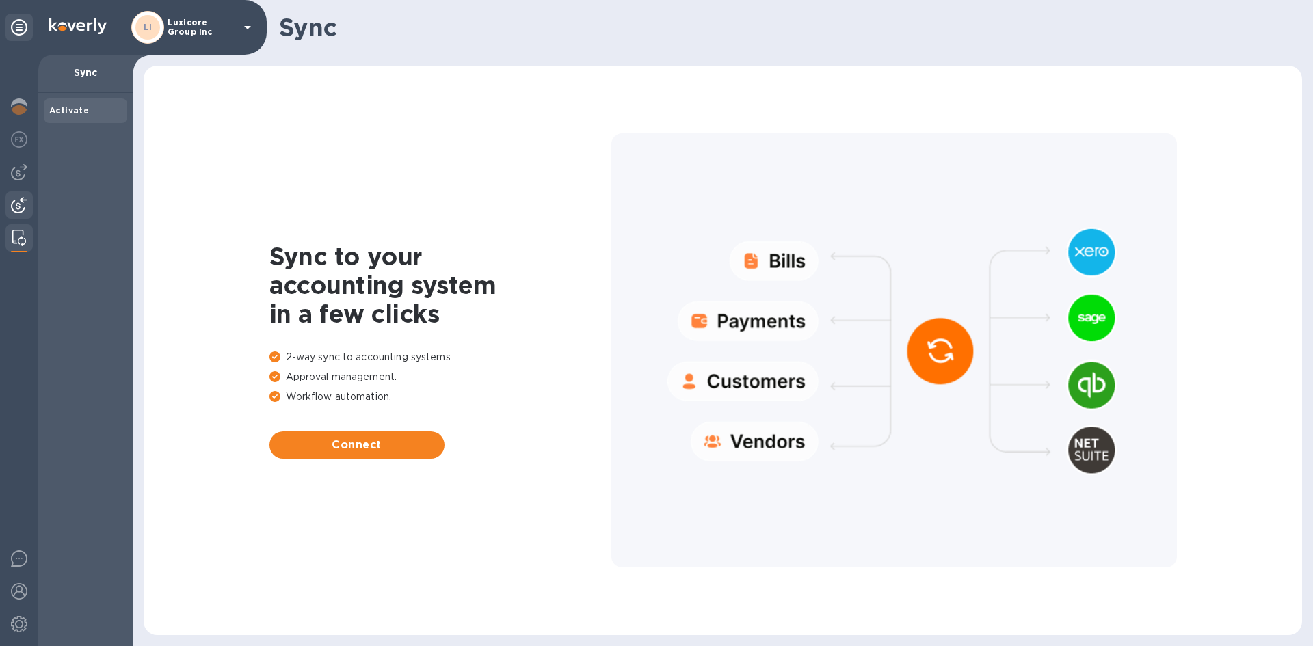
click at [22, 193] on div at bounding box center [18, 206] width 27 height 30
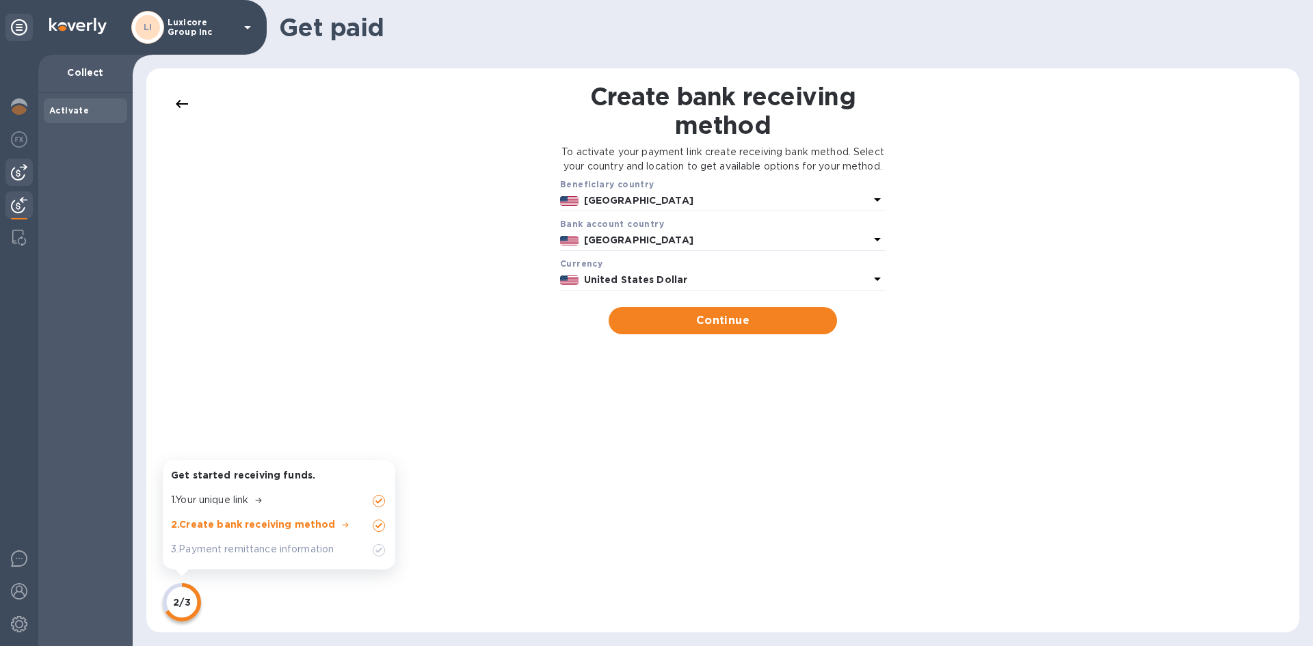
click at [16, 165] on img at bounding box center [19, 172] width 16 height 16
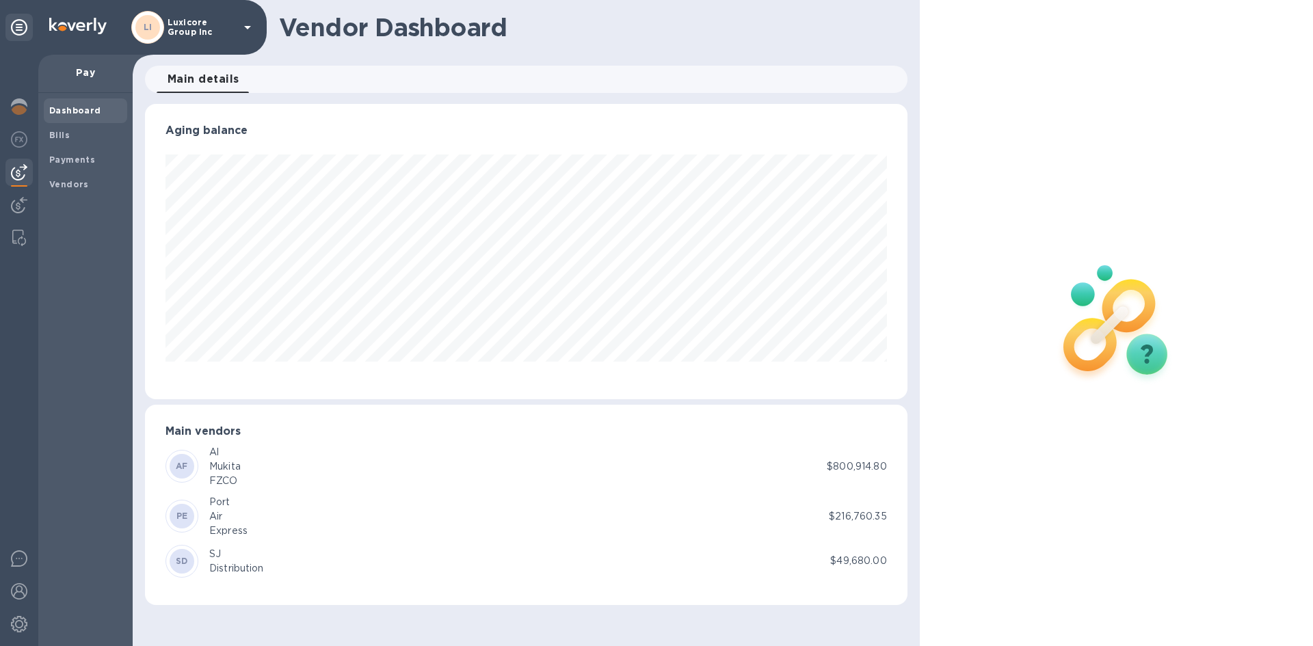
scroll to position [295, 762]
click at [74, 160] on b "Payments" at bounding box center [72, 159] width 46 height 10
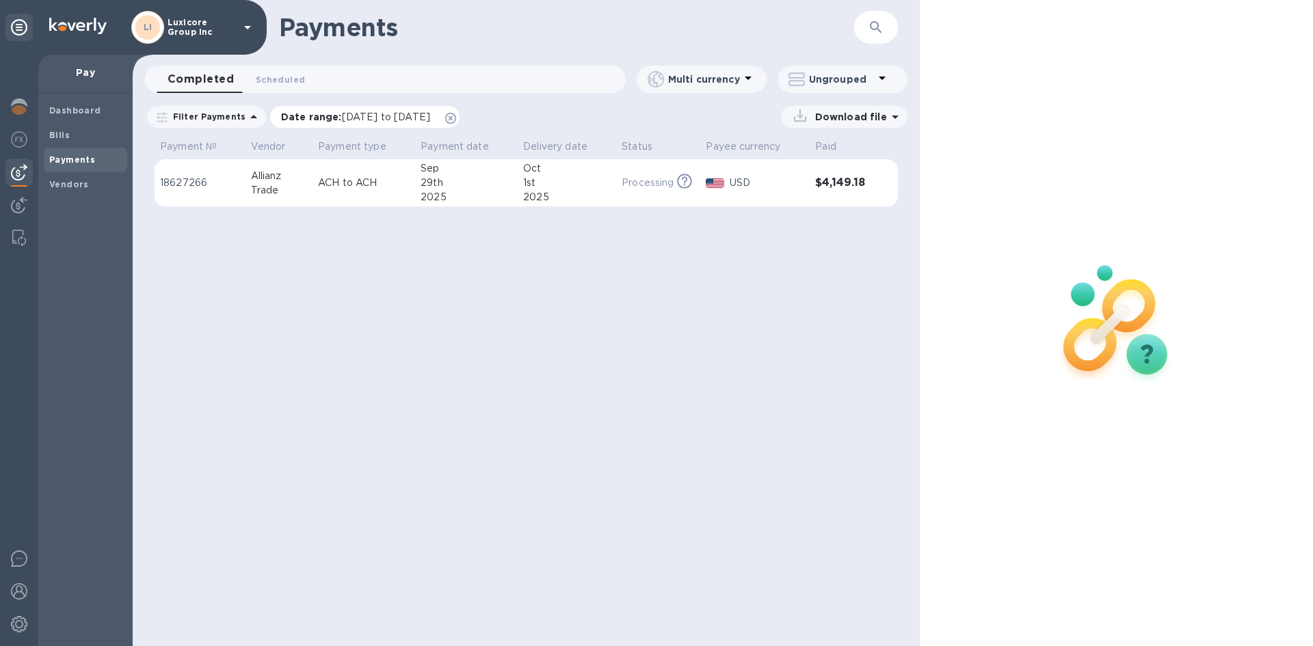
click at [456, 113] on icon at bounding box center [450, 118] width 11 height 11
click at [70, 129] on span "Bills" at bounding box center [85, 136] width 72 height 14
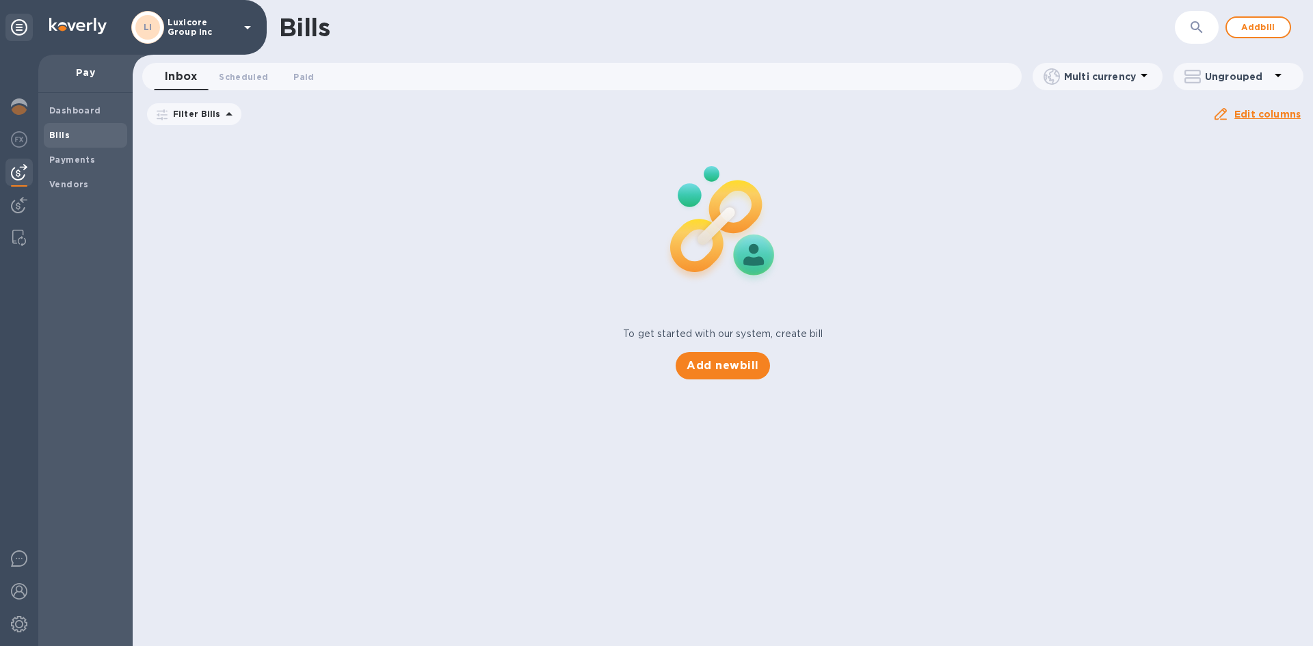
click at [0, 0] on icon at bounding box center [0, 0] width 0 height 0
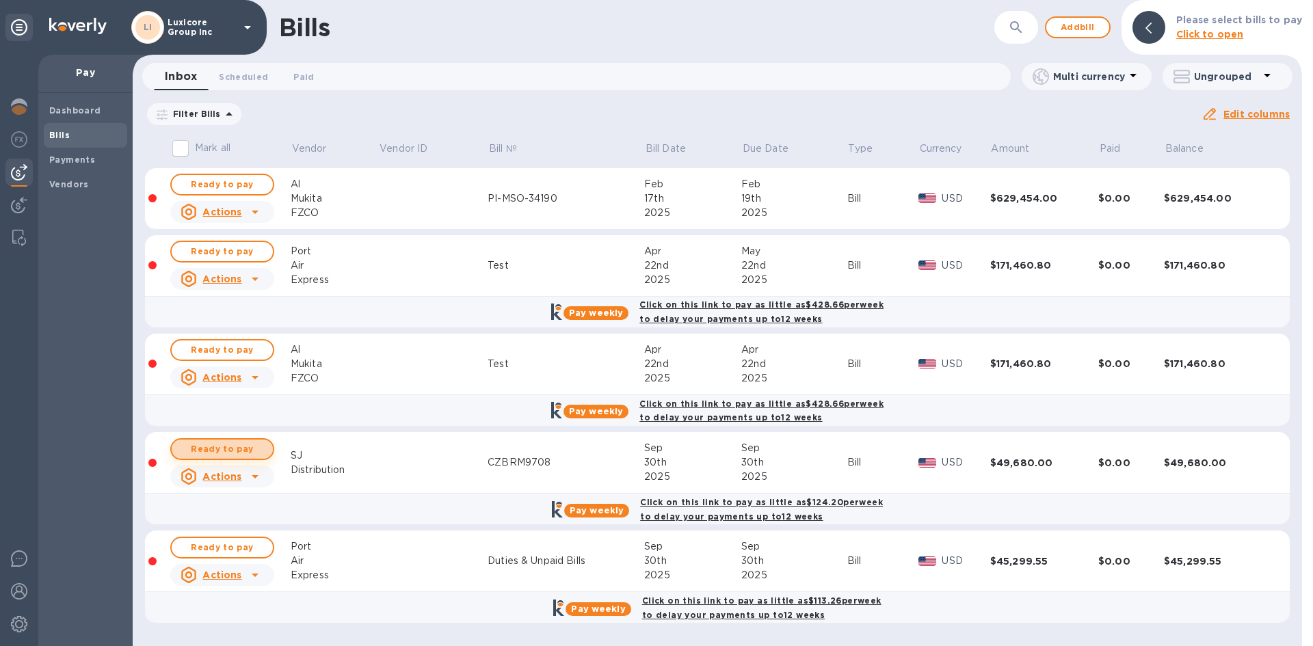
click at [252, 446] on span "Ready to pay" at bounding box center [222, 449] width 79 height 16
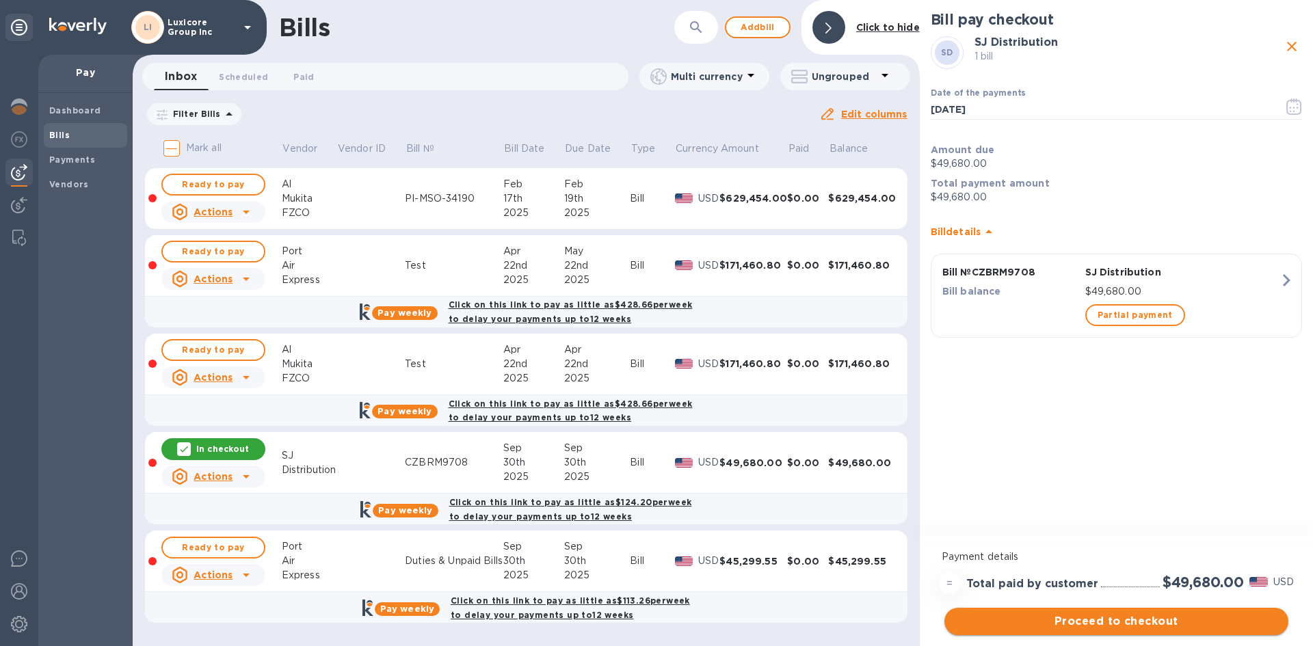
click at [1183, 613] on span "Proceed to checkout" at bounding box center [1116, 621] width 322 height 16
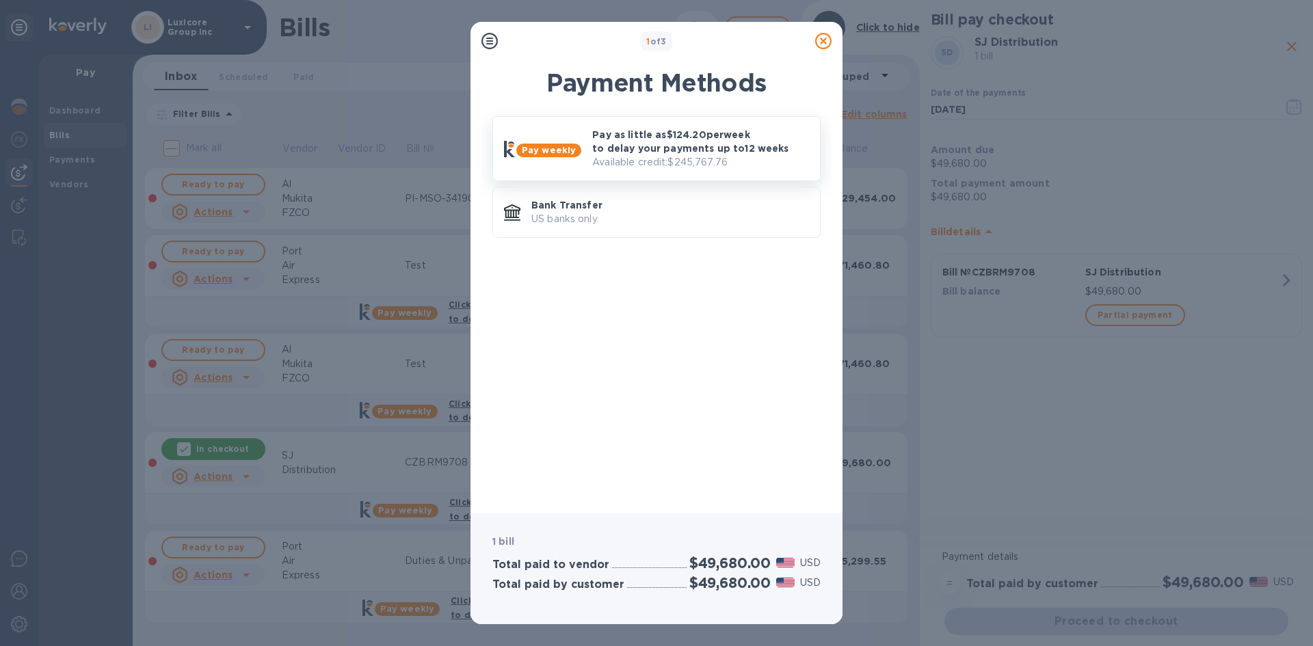
click at [624, 150] on p "Pay as little as $124.20 per week to delay your payments up to 12 weeks" at bounding box center [700, 141] width 217 height 27
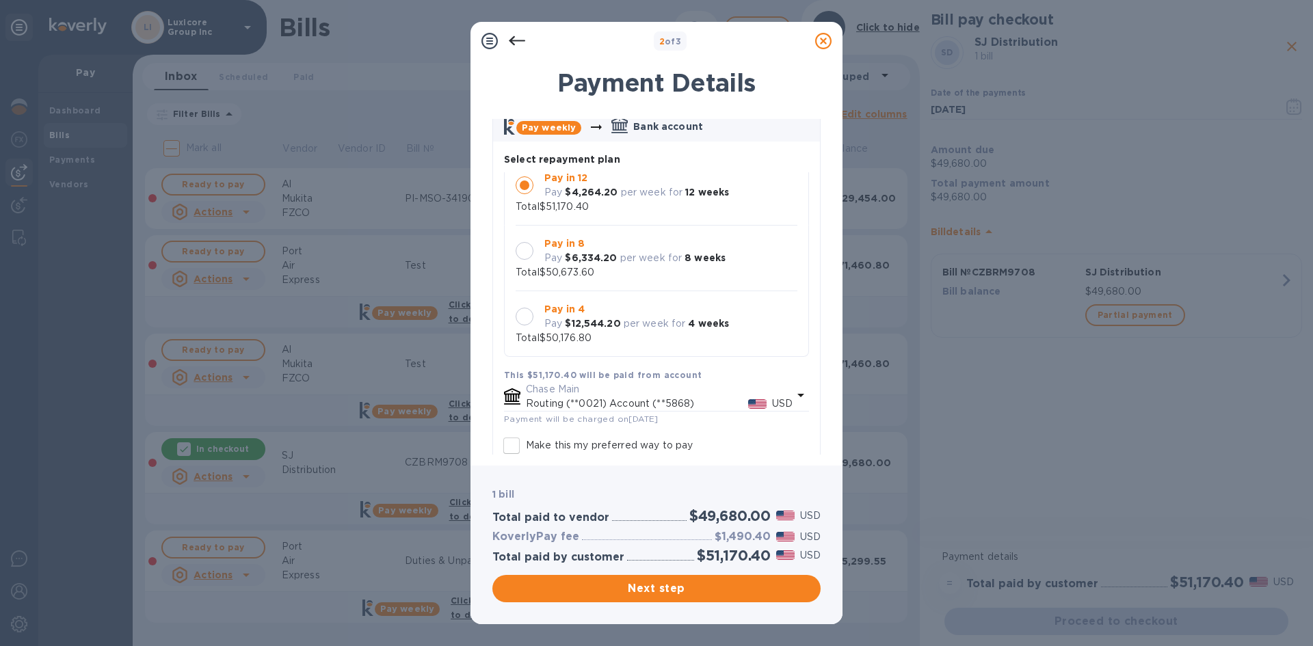
scroll to position [137, 0]
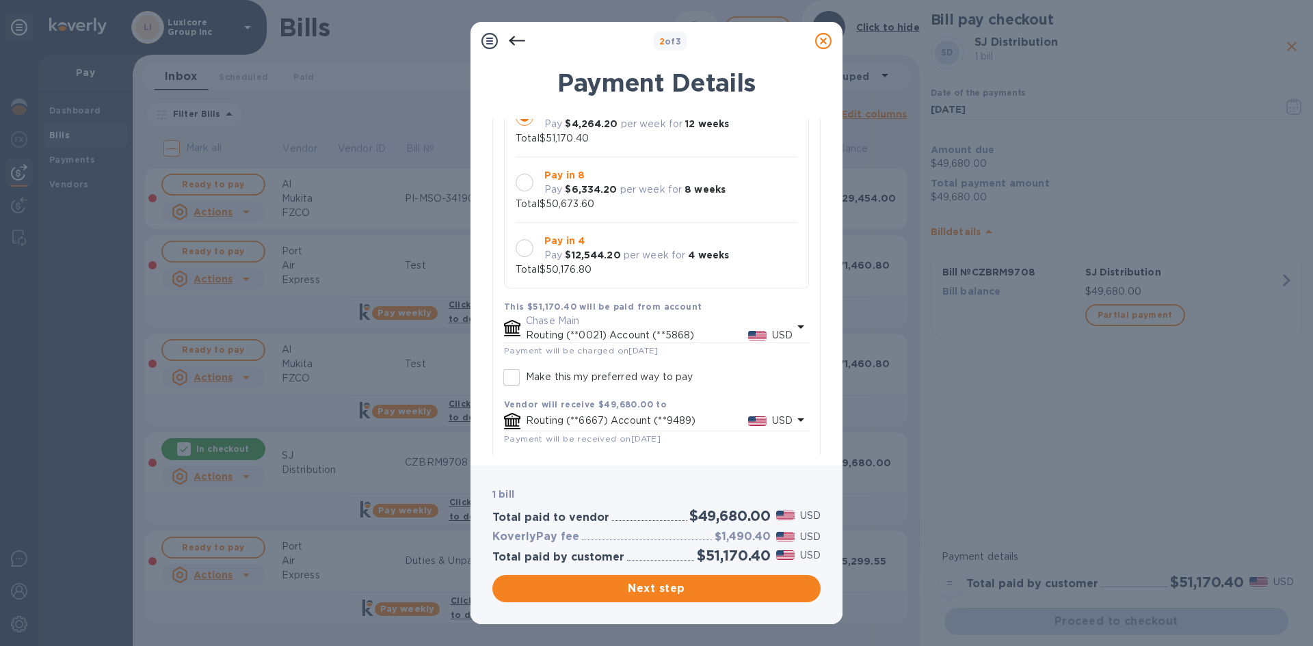
click at [513, 368] on input "Make this my preferred way to pay" at bounding box center [511, 377] width 29 height 29
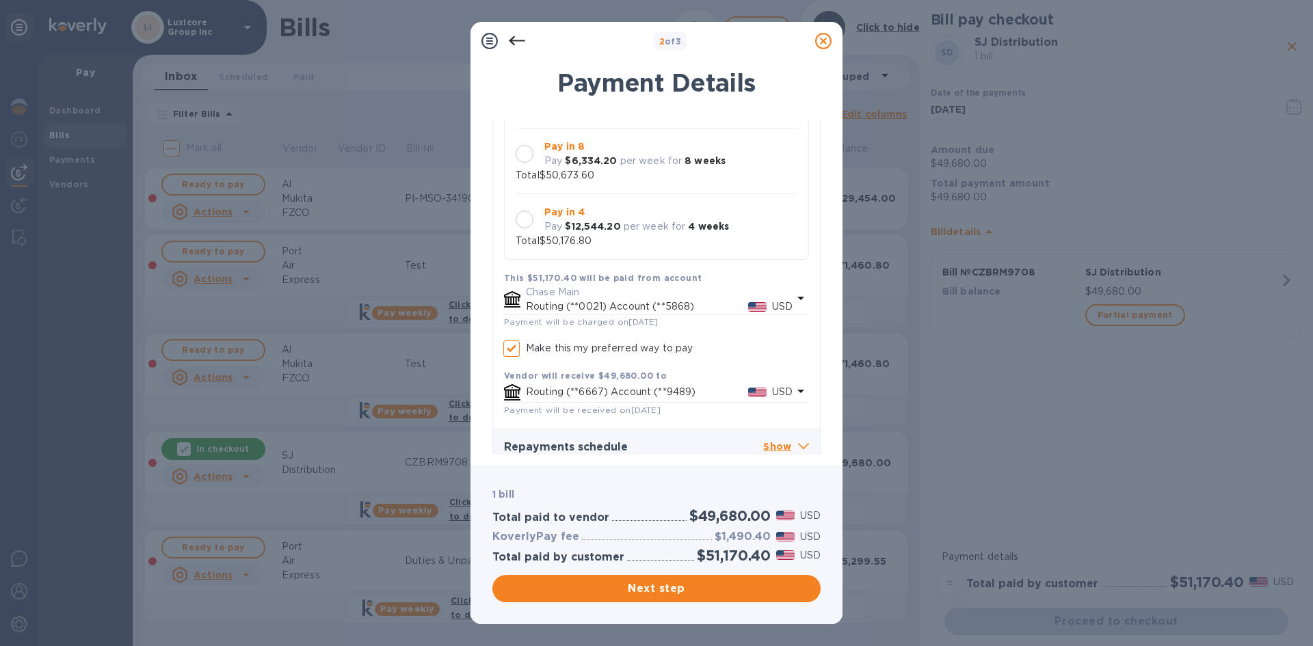
scroll to position [178, 0]
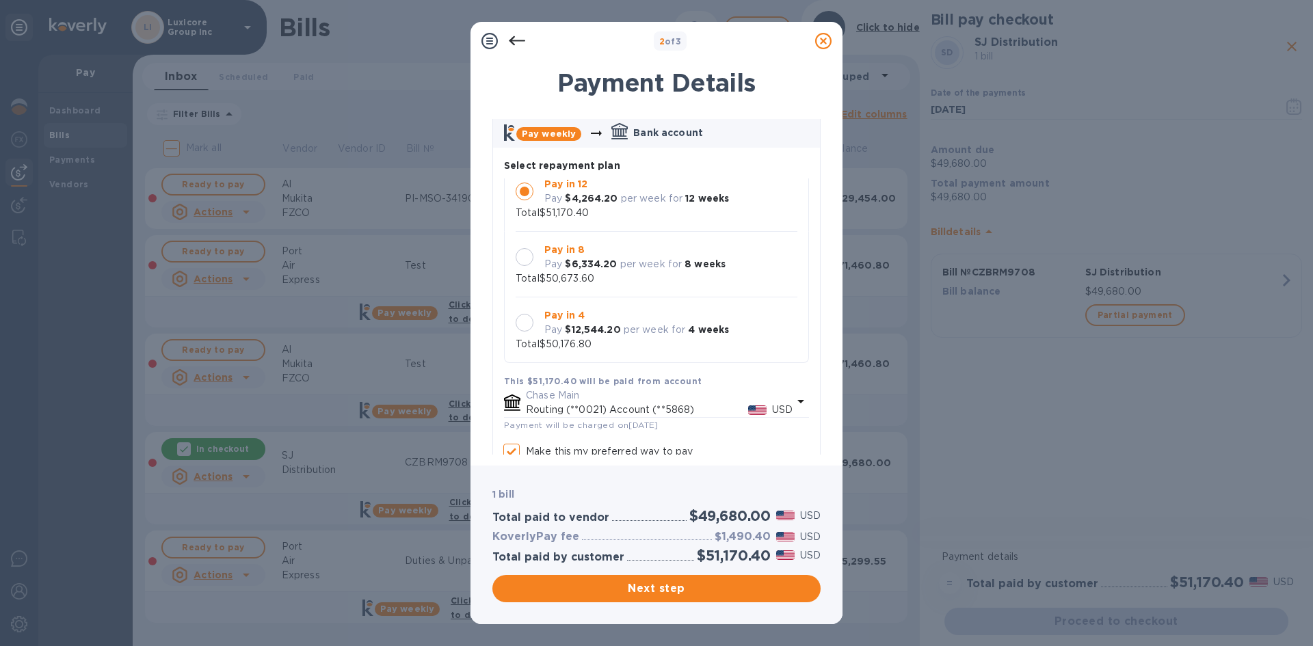
checkbox input "true"
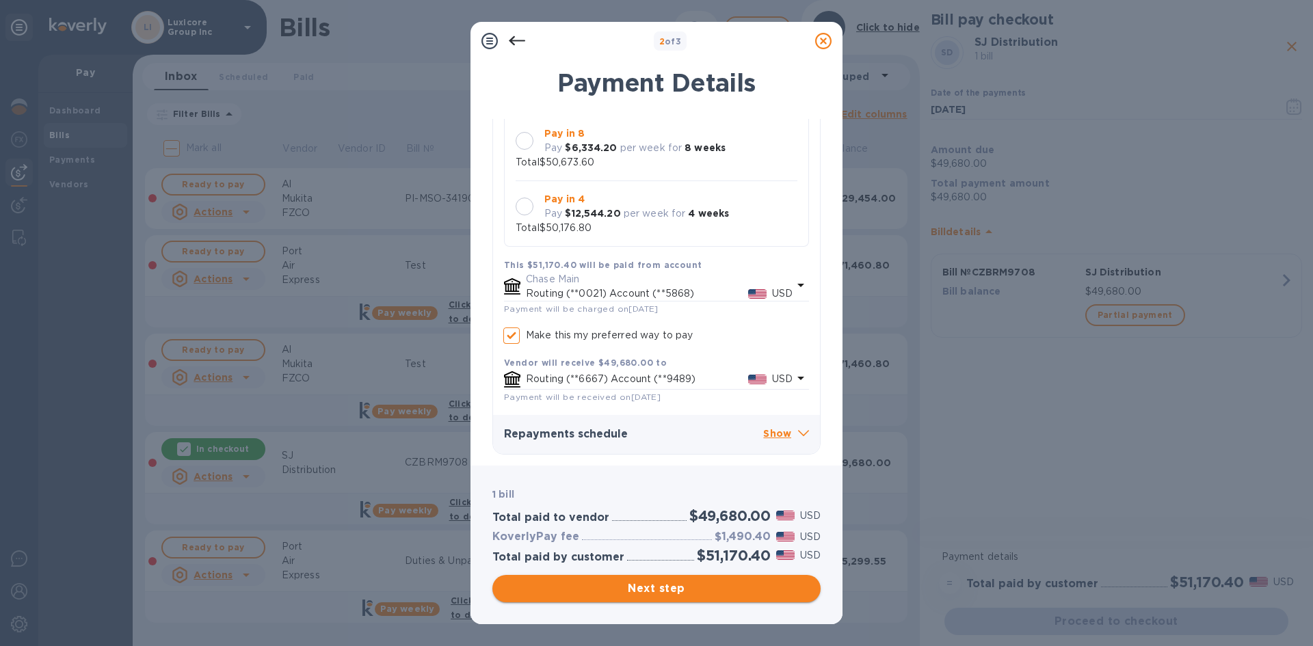
click at [601, 588] on span "Next step" at bounding box center [656, 588] width 306 height 16
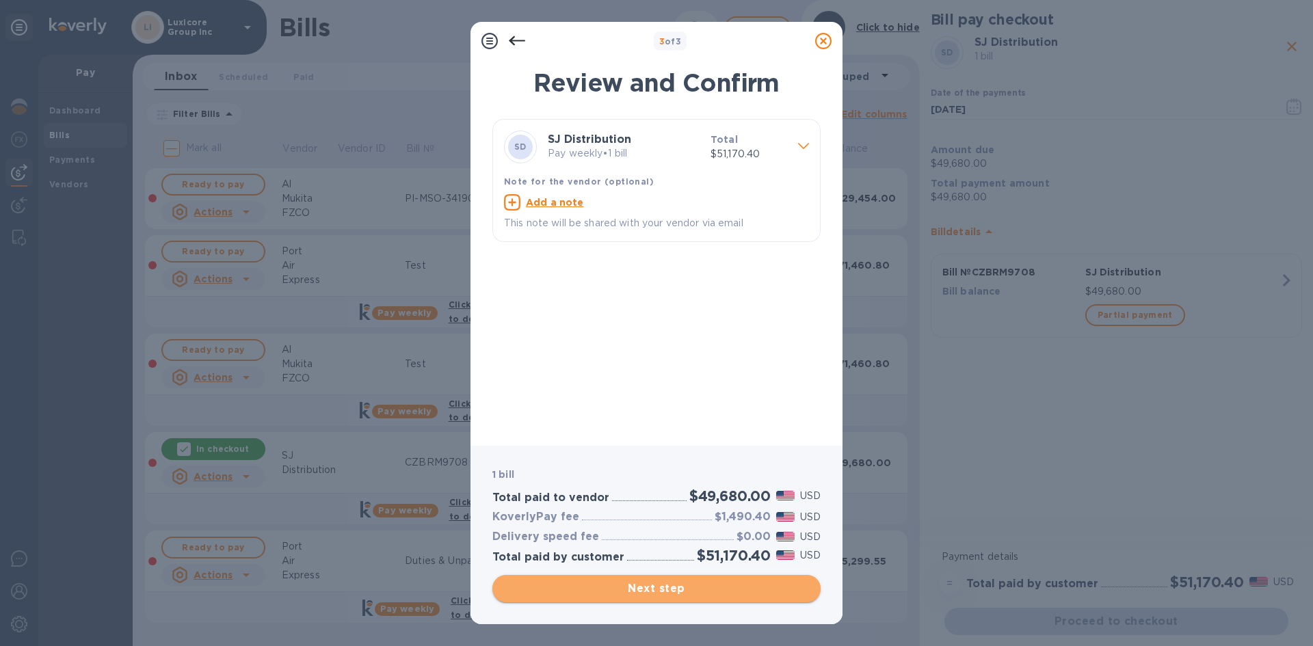
click at [643, 591] on span "Next step" at bounding box center [656, 588] width 306 height 16
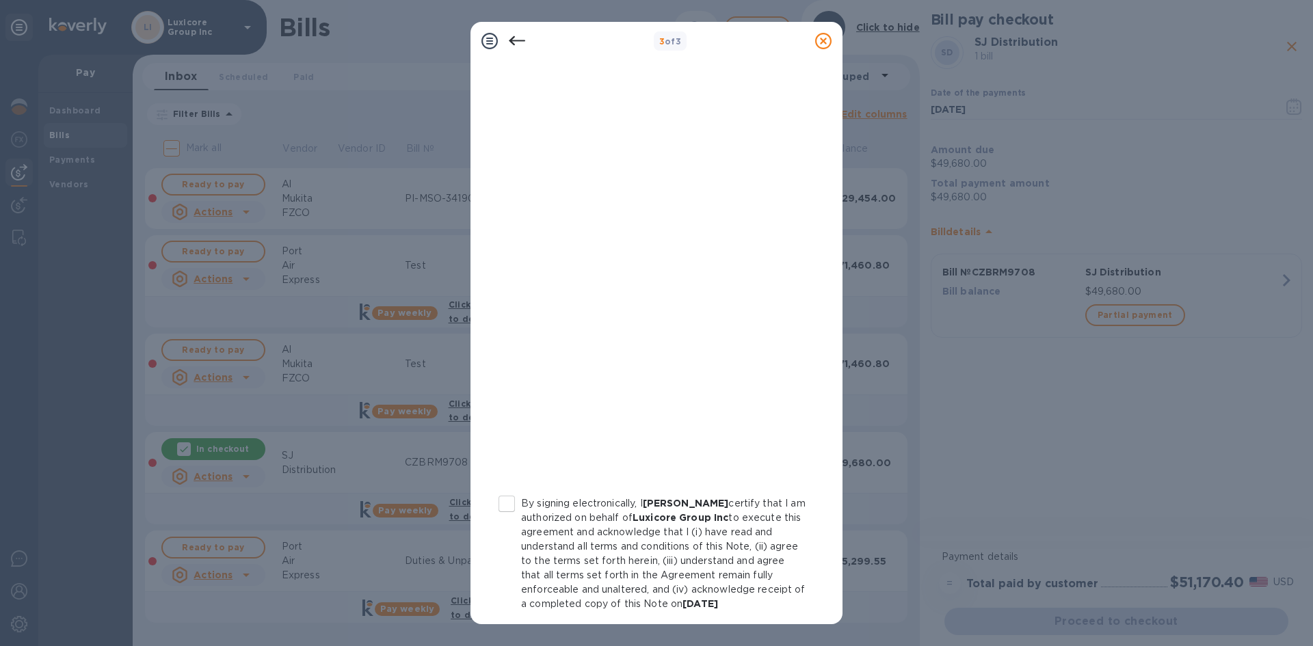
scroll to position [118, 0]
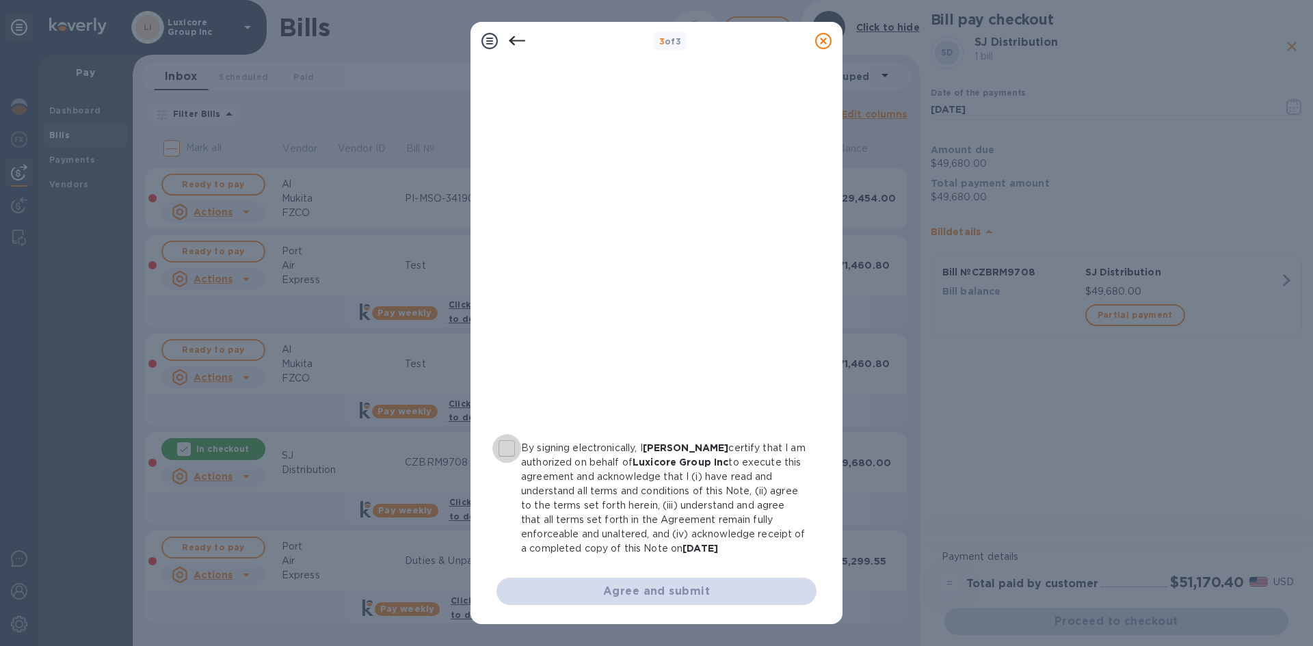
click at [511, 455] on input "By signing electronically, I [PERSON_NAME] certify that I am authorized on beha…" at bounding box center [506, 448] width 29 height 29
checkbox input "true"
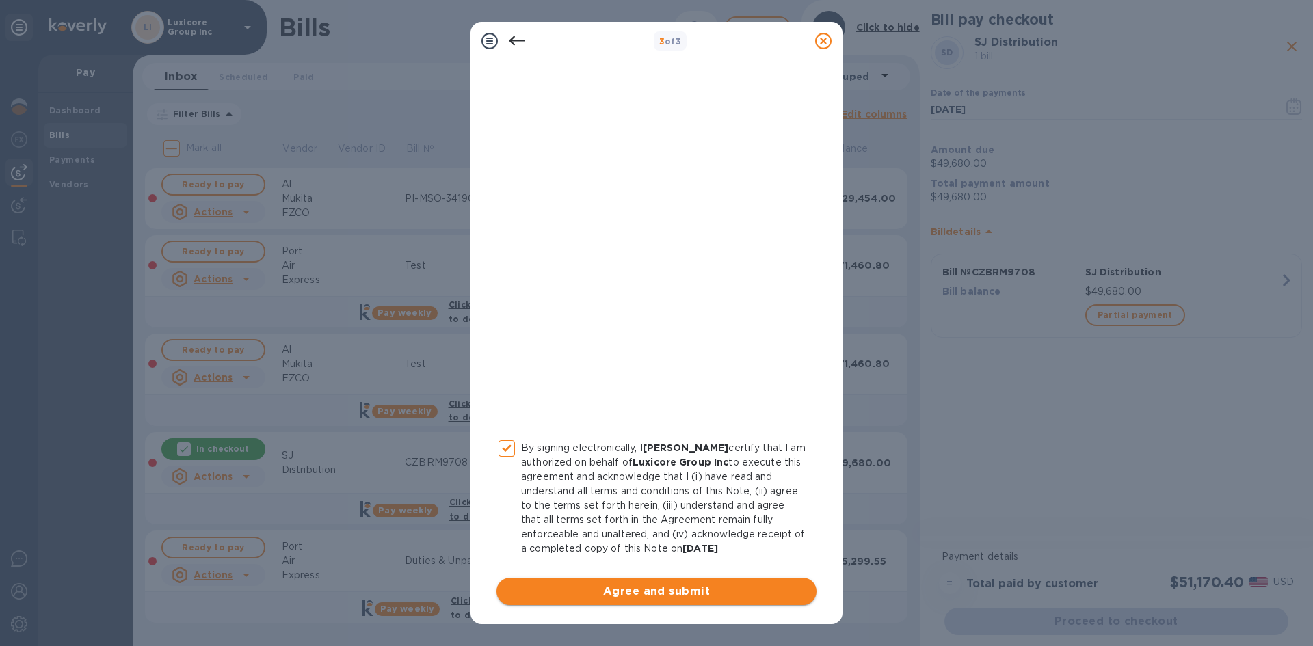
click at [645, 590] on span "Agree and submit" at bounding box center [656, 591] width 298 height 16
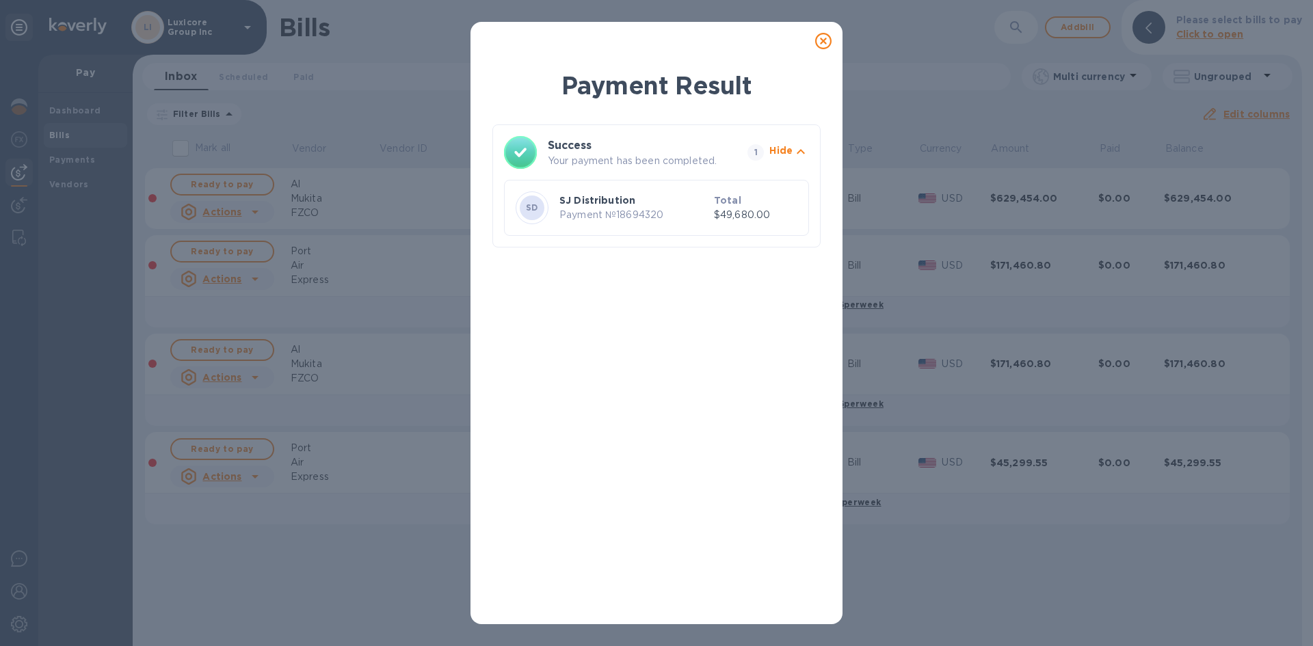
click at [821, 38] on icon at bounding box center [823, 41] width 16 height 16
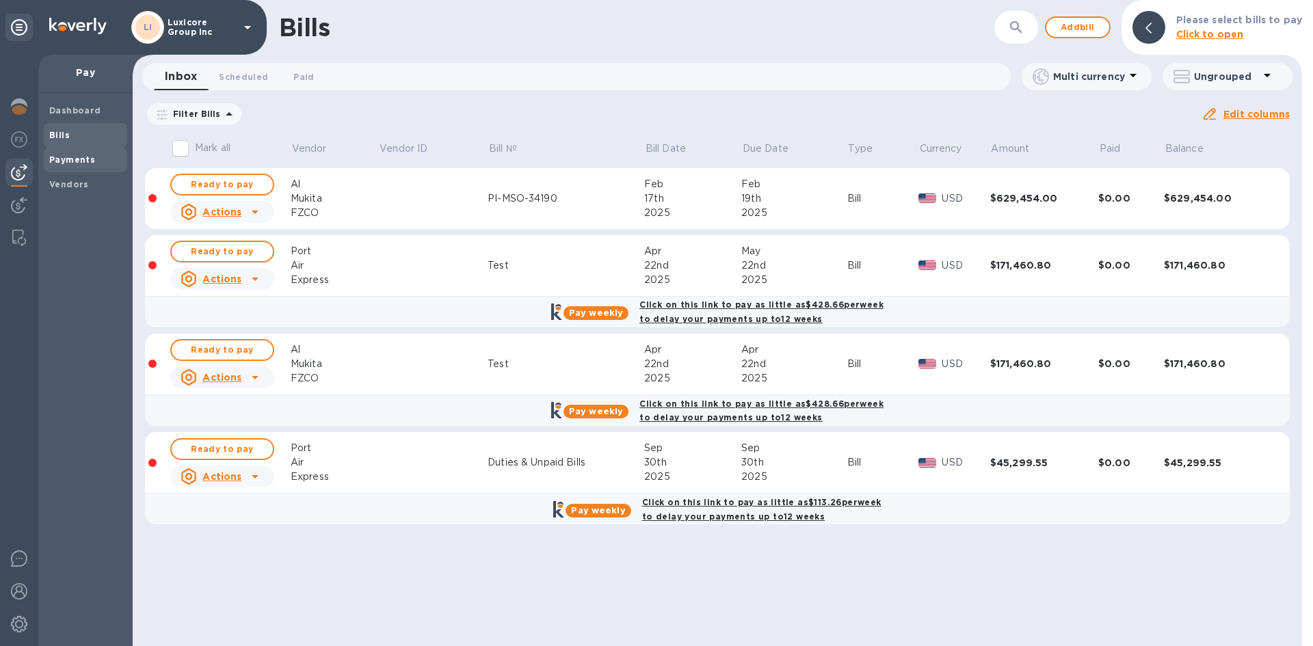
click at [73, 154] on b "Payments" at bounding box center [72, 159] width 46 height 10
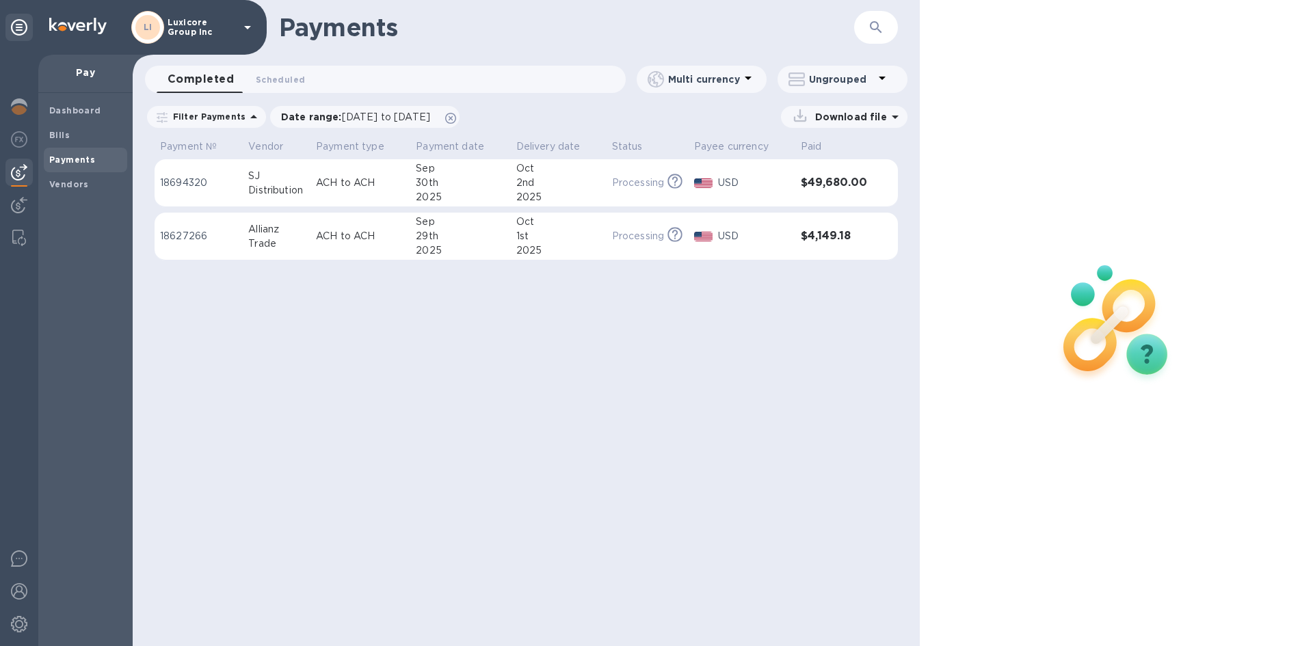
click at [671, 466] on div "Payments ​ Completed 0 Scheduled 0 Multi currency Ungrouped Filter Payments Dat…" at bounding box center [526, 323] width 787 height 646
